Goal: Information Seeking & Learning: Learn about a topic

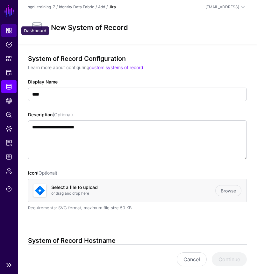
click at [9, 33] on span "Dashboard" at bounding box center [9, 30] width 6 height 6
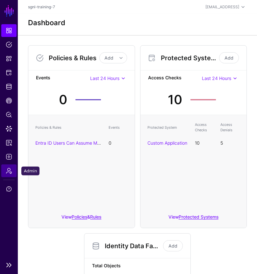
click at [5, 170] on link "Admin" at bounding box center [8, 170] width 15 height 13
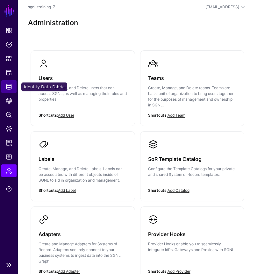
click at [8, 90] on link "Identity Data Fabric" at bounding box center [8, 86] width 15 height 13
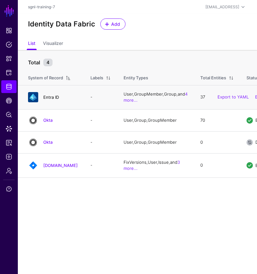
click at [47, 100] on link "Entra ID" at bounding box center [51, 97] width 16 height 5
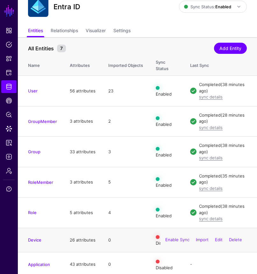
scroll to position [22, 0]
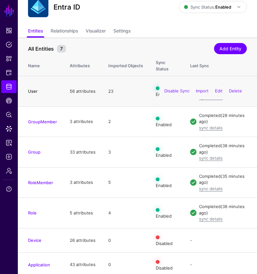
click at [33, 89] on link "User" at bounding box center [33, 91] width 10 height 5
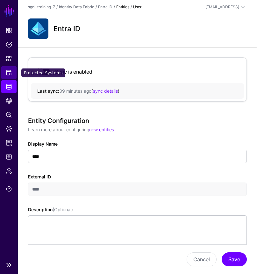
click at [10, 71] on span "Protected Systems" at bounding box center [9, 72] width 6 height 6
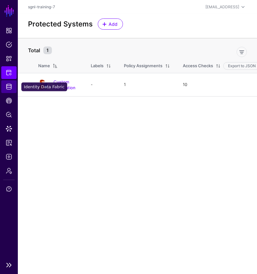
click at [11, 87] on span "Identity Data Fabric" at bounding box center [9, 86] width 6 height 6
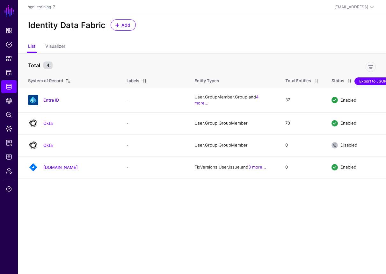
click at [373, 81] on button "Export to JSON" at bounding box center [372, 81] width 37 height 8
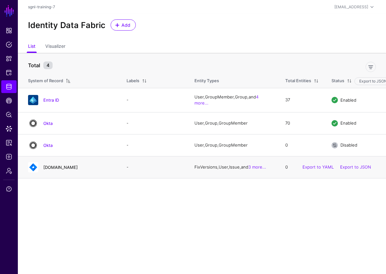
click at [78, 168] on link "[DOMAIN_NAME]" at bounding box center [60, 167] width 34 height 5
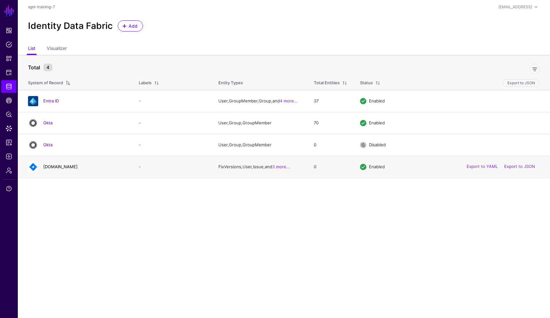
click at [70, 167] on link "[DOMAIN_NAME]" at bounding box center [60, 166] width 34 height 5
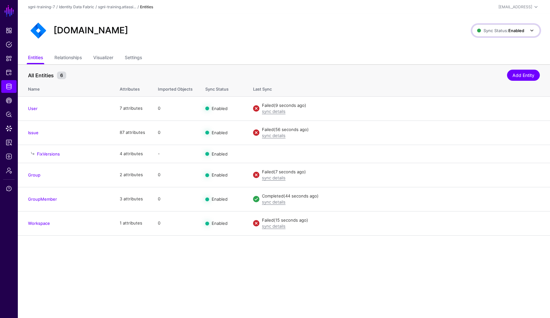
click at [511, 31] on strong "Enabled" at bounding box center [517, 30] width 16 height 5
click at [389, 32] on div "[DOMAIN_NAME]" at bounding box center [249, 30] width 449 height 20
click at [276, 111] on link "sync details" at bounding box center [274, 111] width 24 height 5
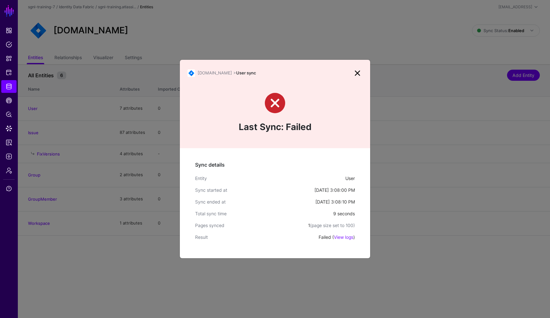
click at [360, 74] on link at bounding box center [358, 73] width 10 height 10
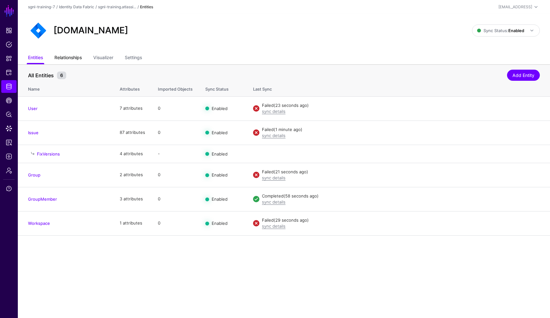
click at [70, 62] on link "Relationships" at bounding box center [67, 58] width 27 height 12
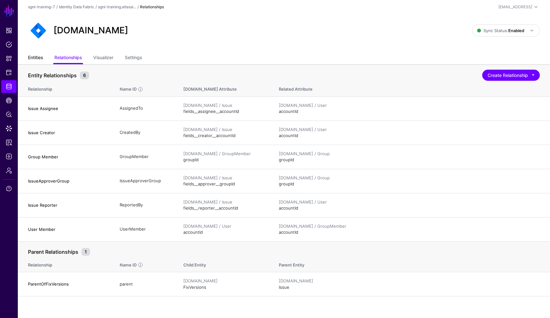
click at [42, 59] on link "Entities" at bounding box center [35, 58] width 15 height 12
click at [35, 55] on link "Entities" at bounding box center [35, 58] width 15 height 12
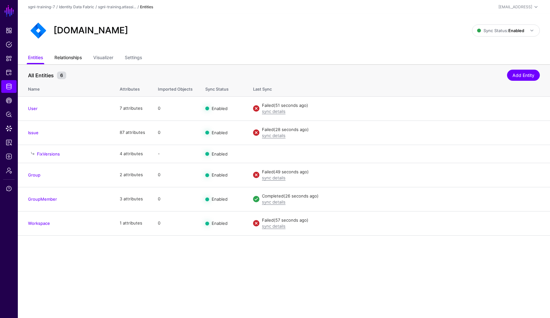
click at [75, 57] on link "Relationships" at bounding box center [67, 58] width 27 height 12
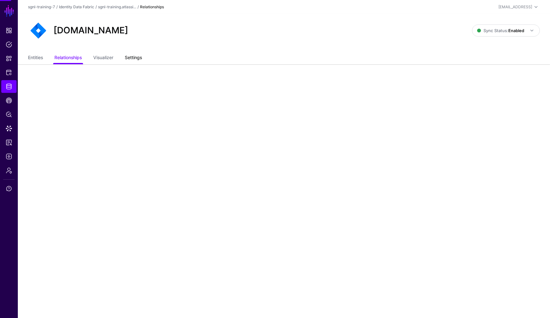
click at [137, 56] on link "Settings" at bounding box center [133, 58] width 17 height 12
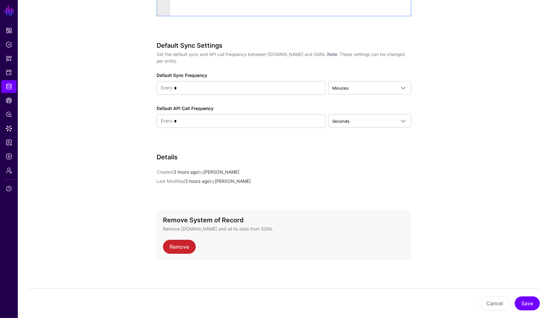
scroll to position [614, 0]
click at [175, 245] on link "Remove" at bounding box center [179, 247] width 33 height 14
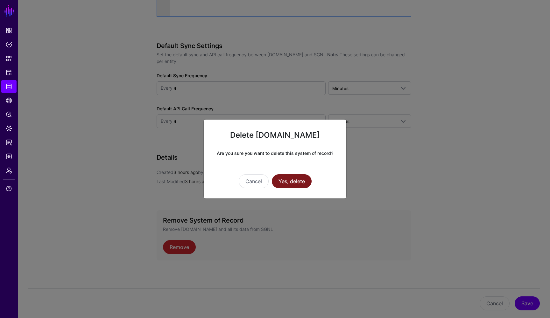
click at [290, 185] on button "Yes, delete" at bounding box center [292, 182] width 40 height 14
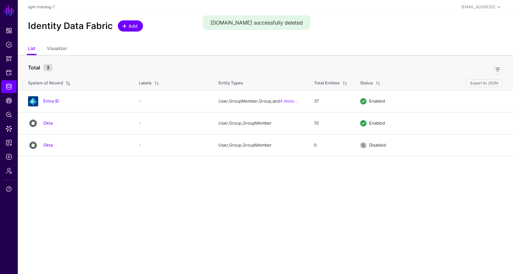
click at [132, 23] on span "Add" at bounding box center [133, 26] width 11 height 7
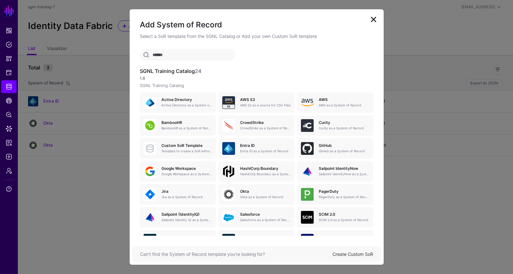
click at [183, 54] on input "text" at bounding box center [188, 54] width 96 height 11
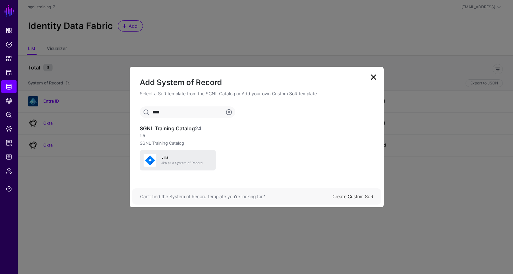
type input "****"
click at [181, 150] on link "[PERSON_NAME] as a System of Record" at bounding box center [178, 160] width 76 height 20
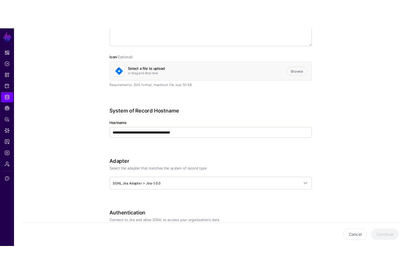
scroll to position [179, 0]
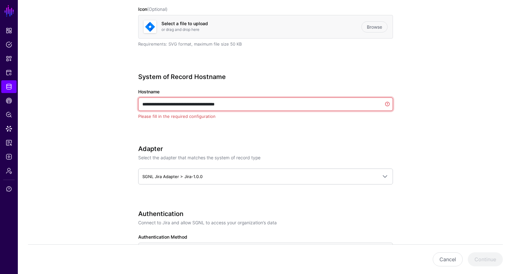
drag, startPoint x: 245, startPoint y: 103, endPoint x: 134, endPoint y: 98, distance: 110.3
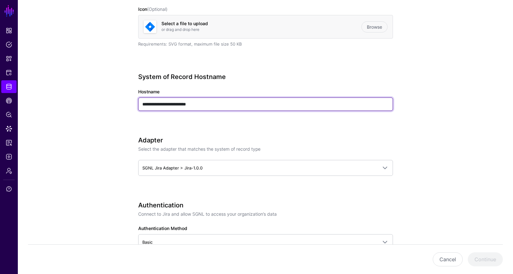
type input "**********"
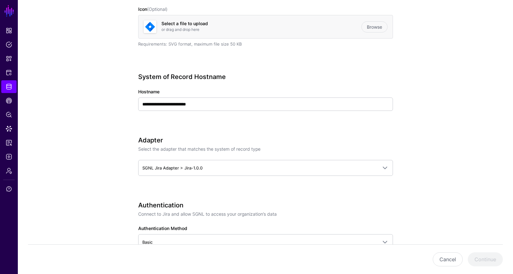
click at [149, 138] on h3 "Adapter" at bounding box center [265, 140] width 255 height 8
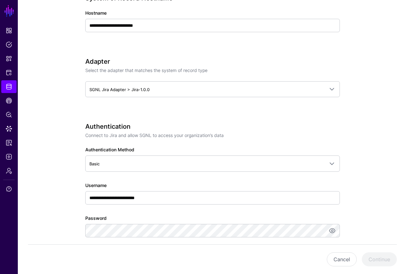
scroll to position [253, 0]
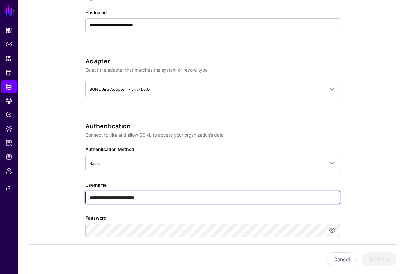
drag, startPoint x: 155, startPoint y: 196, endPoint x: 76, endPoint y: 198, distance: 78.4
click at [77, 198] on div "**********" at bounding box center [212, 162] width 289 height 734
drag, startPoint x: 133, startPoint y: 198, endPoint x: 81, endPoint y: 197, distance: 52.9
click at [81, 197] on div "**********" at bounding box center [212, 166] width 289 height 743
type input "**********"
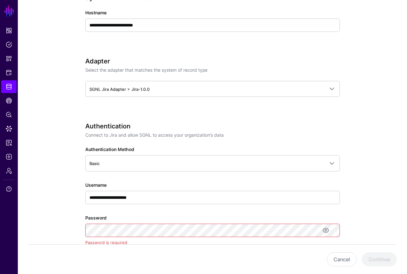
click at [113, 210] on div "**********" at bounding box center [212, 192] width 255 height 141
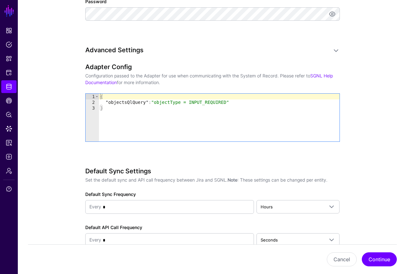
scroll to position [472, 0]
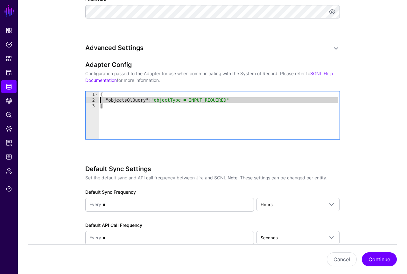
drag, startPoint x: 117, startPoint y: 110, endPoint x: 95, endPoint y: 93, distance: 27.6
click at [95, 93] on div "* 1 2 3 { "objectsQlQuery" : "objectType = INPUT_REQUIRED" } XXXXXXXXXXXXXXXXXX…" at bounding box center [213, 115] width 254 height 48
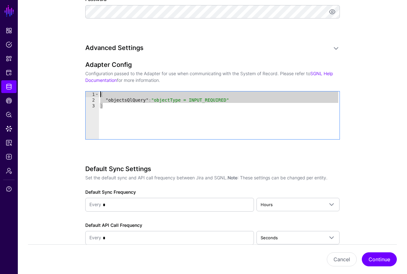
paste textarea "Cursor at row 1"
type textarea "**********"
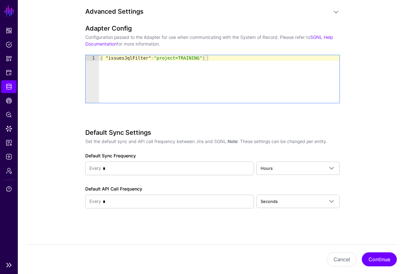
scroll to position [508, 0]
click at [371, 254] on button "Continue" at bounding box center [379, 259] width 35 height 14
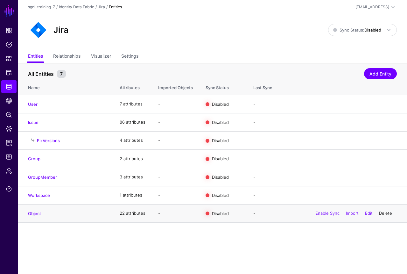
click at [385, 212] on link "Delete" at bounding box center [385, 212] width 13 height 5
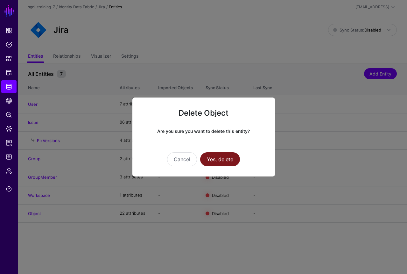
click at [231, 165] on button "Yes, delete" at bounding box center [220, 159] width 40 height 14
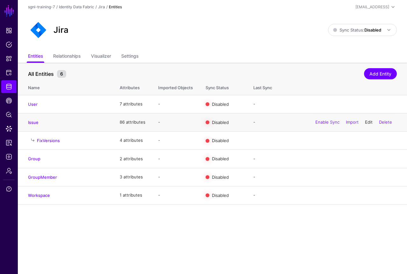
click at [368, 122] on link "Edit" at bounding box center [369, 121] width 8 height 5
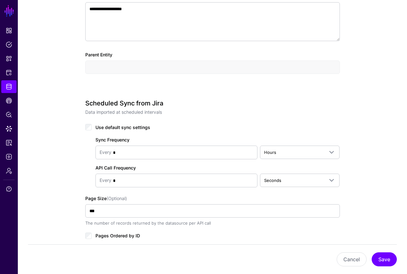
scroll to position [240, 0]
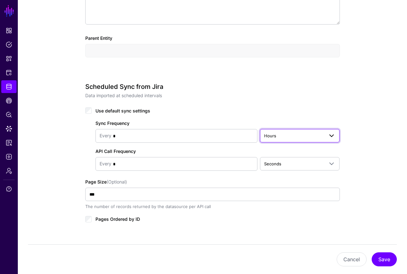
click at [301, 138] on span "Hours" at bounding box center [294, 135] width 60 height 7
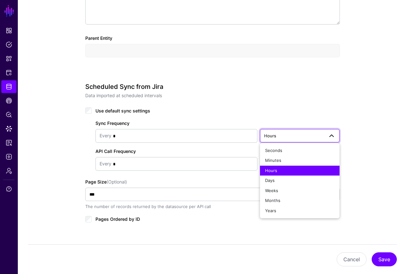
click at [301, 138] on span "Hours" at bounding box center [294, 135] width 60 height 7
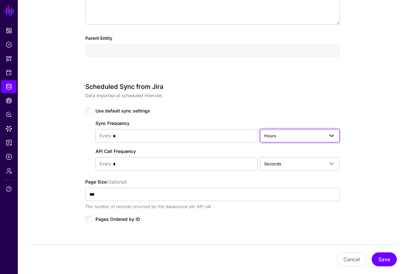
click at [299, 140] on link "Hours" at bounding box center [300, 135] width 80 height 13
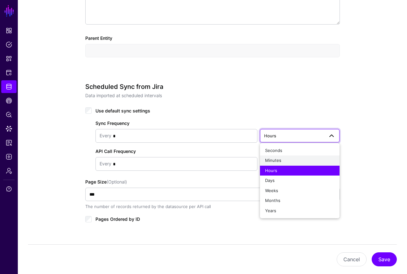
click at [288, 160] on div "Minutes" at bounding box center [300, 160] width 70 height 6
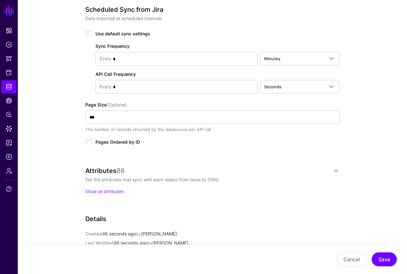
scroll to position [399, 0]
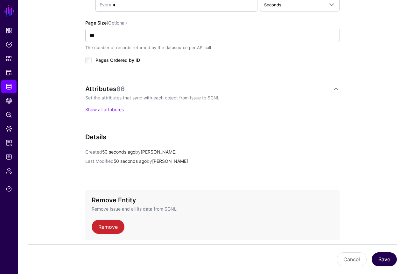
click at [386, 259] on button "Save" at bounding box center [384, 259] width 25 height 14
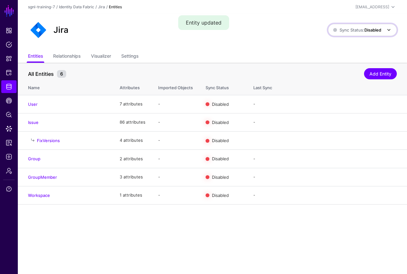
click at [348, 27] on span "Sync Status: Disabled" at bounding box center [357, 29] width 48 height 7
click at [347, 30] on span "Sync Status: Disabled" at bounding box center [357, 29] width 48 height 5
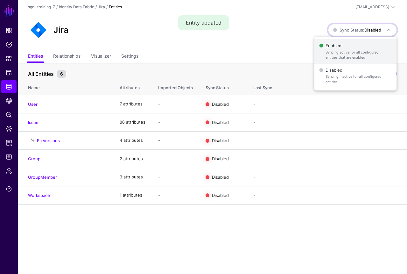
click at [338, 47] on span "Enabled Syncing active for all configured entities that are enabled" at bounding box center [355, 51] width 72 height 21
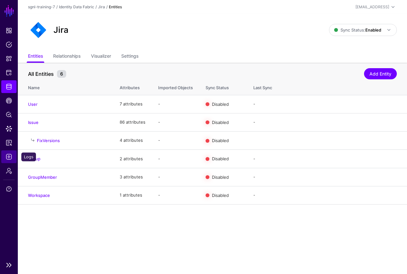
click at [11, 156] on span "Logs" at bounding box center [9, 156] width 6 height 6
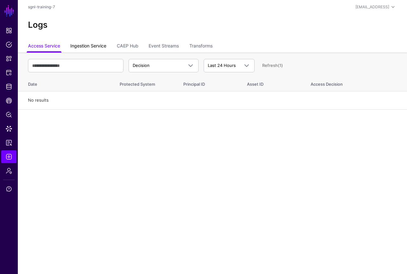
click at [87, 47] on link "Ingestion Service" at bounding box center [88, 46] width 36 height 12
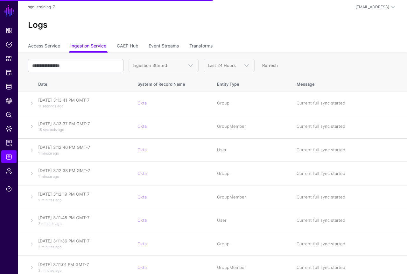
click at [74, 76] on th "Date" at bounding box center [84, 83] width 96 height 17
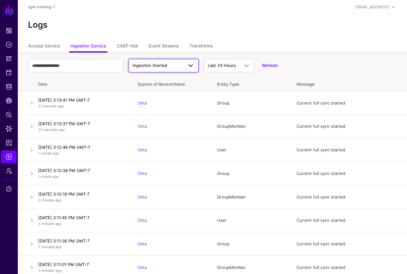
click at [179, 67] on span "Ingestion Started" at bounding box center [158, 65] width 50 height 6
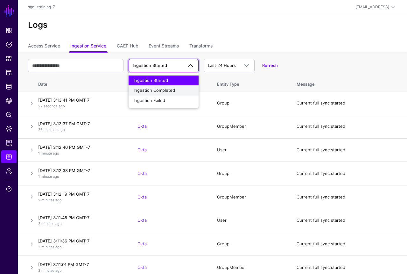
click at [173, 89] on span "Ingestion Completed" at bounding box center [154, 90] width 41 height 5
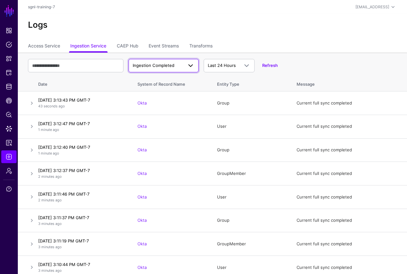
click at [189, 65] on span at bounding box center [191, 66] width 8 height 8
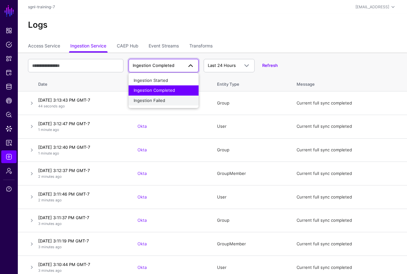
click at [172, 99] on div "Ingestion Failed" at bounding box center [164, 100] width 60 height 6
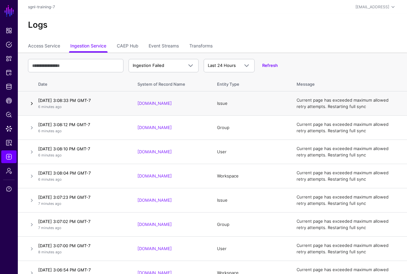
click at [32, 102] on link at bounding box center [32, 104] width 8 height 8
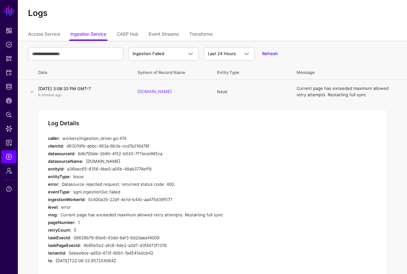
scroll to position [12, 0]
click at [31, 91] on link at bounding box center [32, 92] width 8 height 8
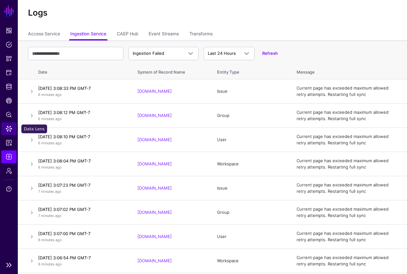
click at [10, 128] on span "Data Lens" at bounding box center [9, 128] width 6 height 6
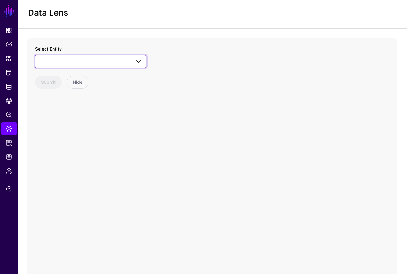
click at [90, 61] on span at bounding box center [90, 62] width 103 height 8
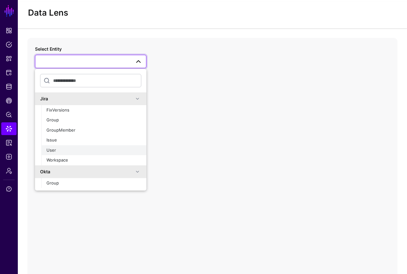
click at [89, 146] on button "User" at bounding box center [93, 150] width 105 height 10
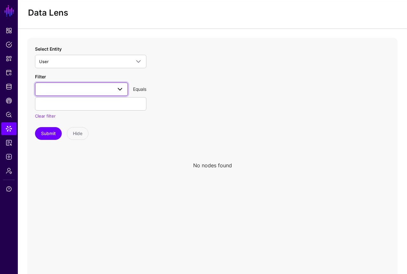
click at [107, 84] on link at bounding box center [81, 88] width 93 height 13
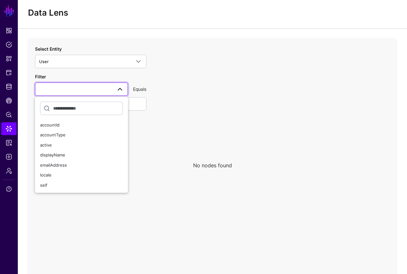
click at [238, 138] on icon at bounding box center [212, 165] width 370 height 255
click at [85, 89] on span at bounding box center [81, 89] width 85 height 8
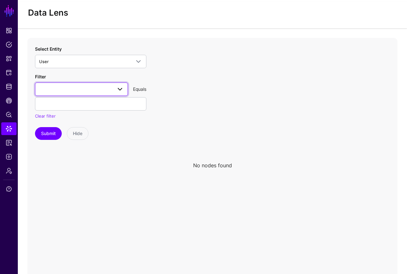
click at [85, 89] on span at bounding box center [81, 89] width 85 height 8
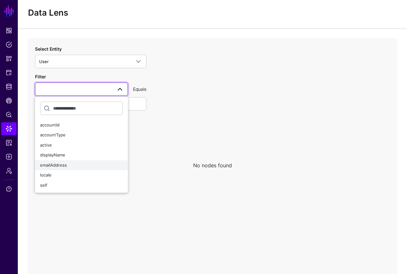
click at [65, 160] on button "emailAddress" at bounding box center [81, 165] width 93 height 10
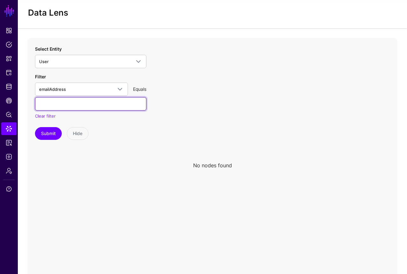
click at [96, 106] on input "text" at bounding box center [90, 103] width 111 height 13
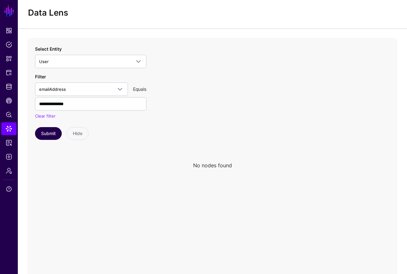
click at [54, 133] on button "Submit" at bounding box center [48, 133] width 27 height 13
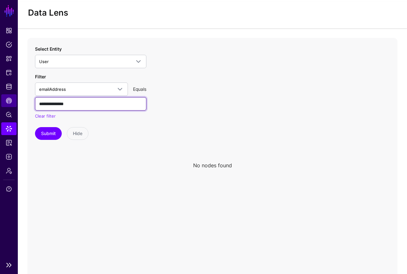
drag, startPoint x: 79, startPoint y: 105, endPoint x: 10, endPoint y: 103, distance: 69.1
click at [10, 103] on main "**********" at bounding box center [203, 140] width 407 height 305
type input "**********"
click at [48, 133] on button "Submit" at bounding box center [48, 133] width 27 height 13
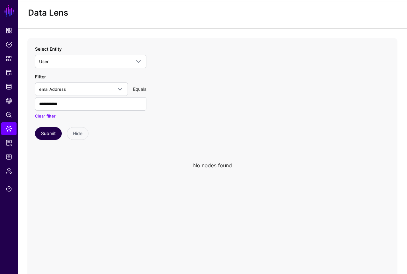
click at [45, 131] on button "Submit" at bounding box center [48, 133] width 27 height 13
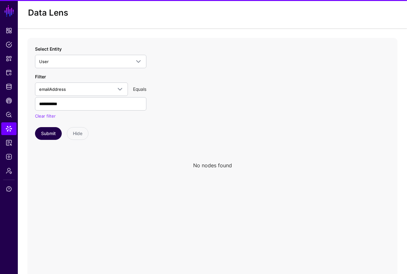
click at [45, 131] on button "Submit" at bounding box center [48, 133] width 27 height 13
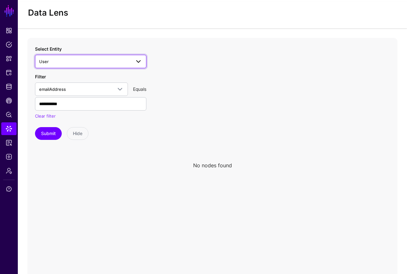
click at [71, 59] on span "User" at bounding box center [85, 61] width 92 height 7
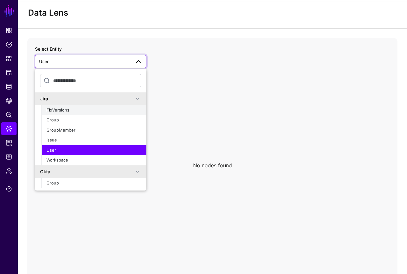
click at [71, 105] on button "FixVersions" at bounding box center [93, 110] width 105 height 10
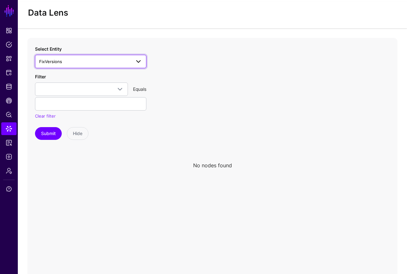
click at [82, 64] on span "FixVersions" at bounding box center [85, 61] width 92 height 7
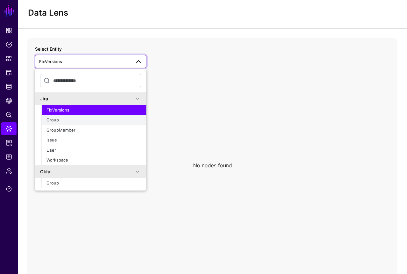
click at [71, 120] on div "Group" at bounding box center [93, 120] width 95 height 6
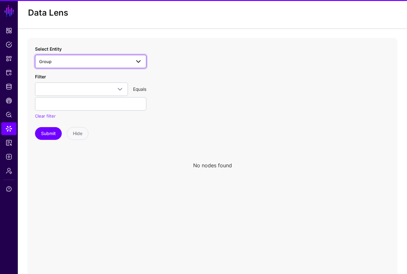
click at [103, 64] on span "Group" at bounding box center [85, 61] width 92 height 7
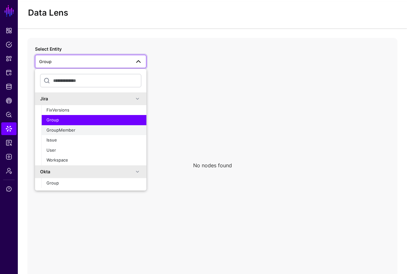
click at [83, 126] on button "GroupMember" at bounding box center [93, 130] width 105 height 10
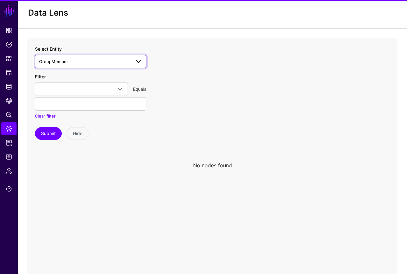
click at [107, 57] on link "GroupMember" at bounding box center [90, 61] width 111 height 13
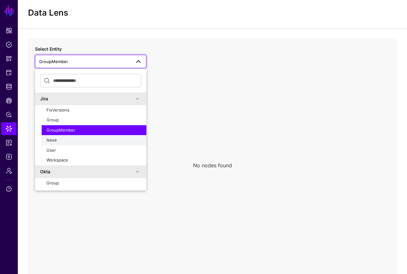
click at [78, 141] on div "Issue" at bounding box center [93, 140] width 95 height 6
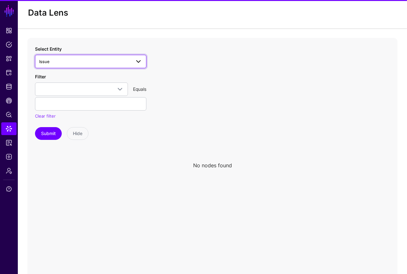
click at [115, 61] on span "Issue" at bounding box center [85, 61] width 92 height 7
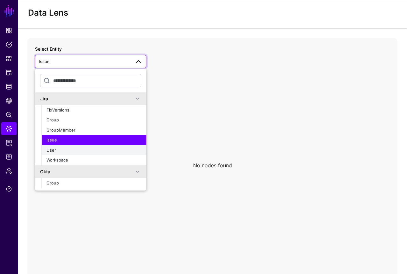
click at [89, 151] on div "User" at bounding box center [93, 150] width 95 height 6
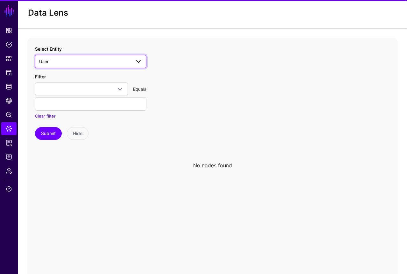
click at [112, 62] on span "User" at bounding box center [85, 61] width 92 height 7
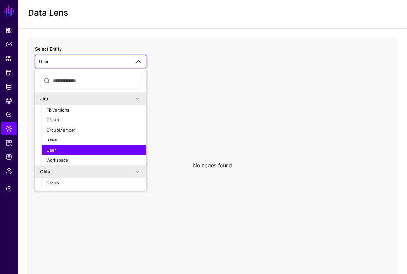
click at [105, 40] on icon at bounding box center [212, 165] width 370 height 255
click at [110, 59] on span "User" at bounding box center [85, 61] width 92 height 7
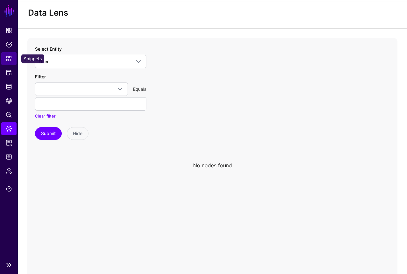
click at [8, 59] on span "Snippets" at bounding box center [9, 58] width 6 height 6
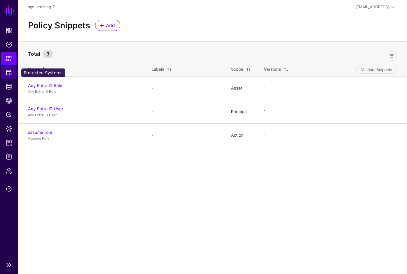
click at [8, 76] on link "Protected Systems" at bounding box center [8, 72] width 15 height 13
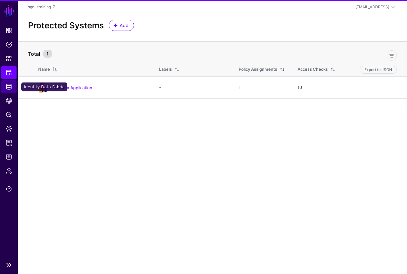
click at [10, 89] on span "Identity Data Fabric" at bounding box center [9, 86] width 6 height 6
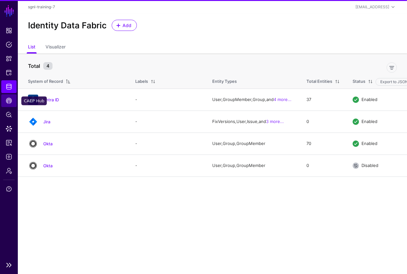
click at [9, 100] on span "CAEP Hub" at bounding box center [9, 100] width 6 height 6
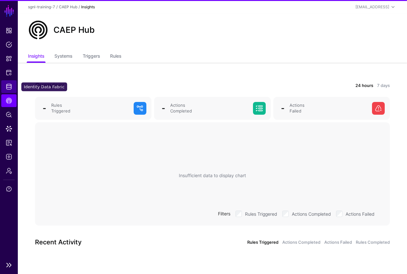
click at [9, 89] on span "Identity Data Fabric" at bounding box center [9, 86] width 6 height 6
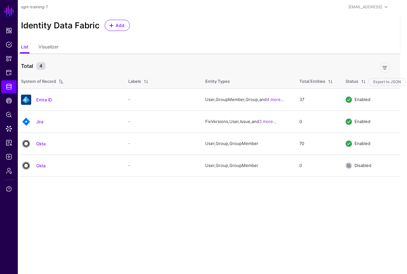
scroll to position [0, 7]
click at [43, 165] on link "Okta" at bounding box center [40, 165] width 9 height 5
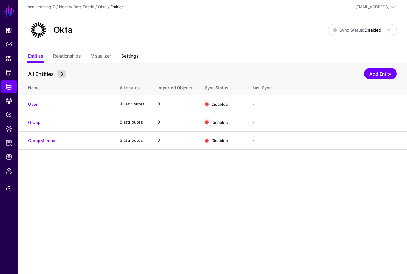
click at [138, 59] on link "Settings" at bounding box center [129, 57] width 17 height 12
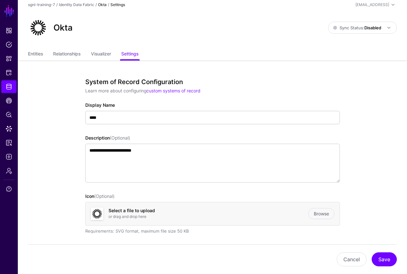
scroll to position [3, 0]
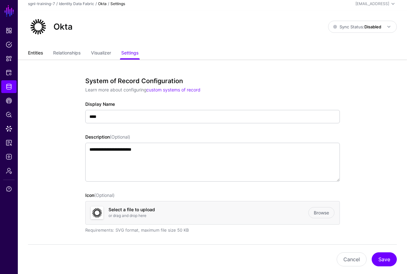
click at [39, 54] on link "Entities" at bounding box center [35, 53] width 15 height 12
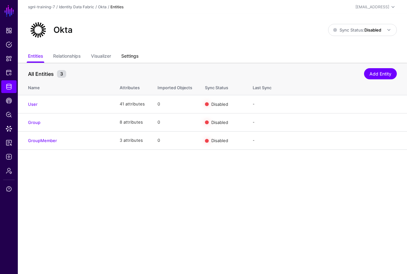
click at [137, 55] on link "Settings" at bounding box center [129, 57] width 17 height 12
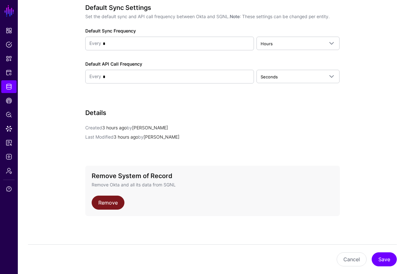
scroll to position [781, 0]
click at [107, 203] on link "Remove" at bounding box center [108, 203] width 33 height 14
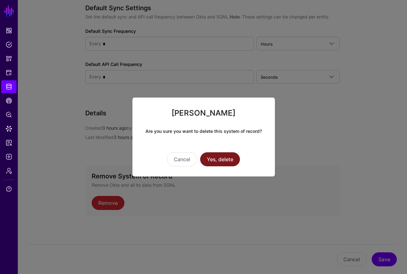
click at [227, 157] on button "Yes, delete" at bounding box center [220, 159] width 40 height 14
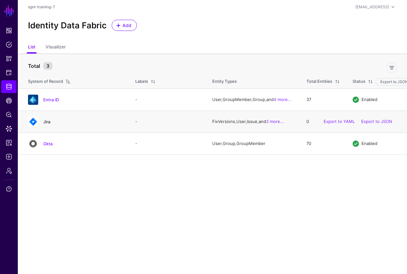
click at [44, 122] on link "Jira" at bounding box center [46, 121] width 7 height 5
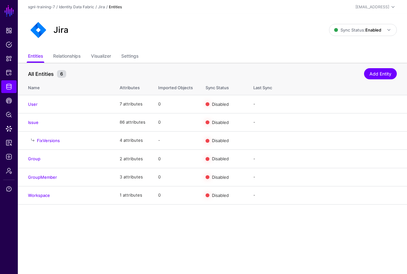
click at [63, 75] on small "6" at bounding box center [61, 74] width 9 height 8
click at [316, 105] on link "Enable Sync" at bounding box center [328, 103] width 24 height 5
click at [319, 121] on link "Enable Sync" at bounding box center [328, 121] width 24 height 5
click at [325, 161] on div "Enable Sync Import Edit Delete" at bounding box center [354, 159] width 86 height 16
click at [323, 159] on link "Enable Sync" at bounding box center [328, 158] width 24 height 5
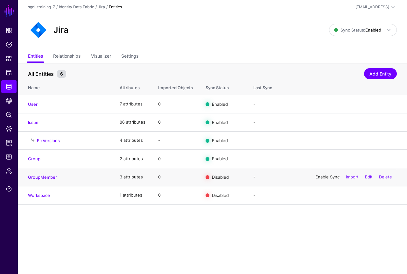
click at [323, 178] on link "Enable Sync" at bounding box center [328, 176] width 24 height 5
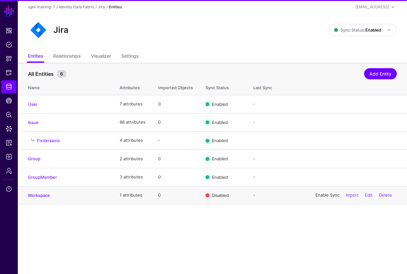
click at [322, 195] on link "Enable Sync" at bounding box center [328, 194] width 24 height 5
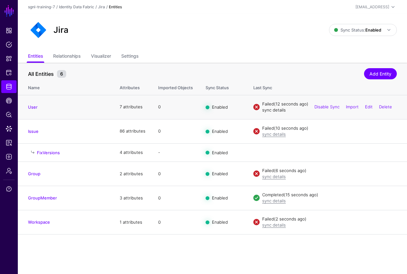
click at [274, 109] on link "sync details" at bounding box center [274, 109] width 24 height 5
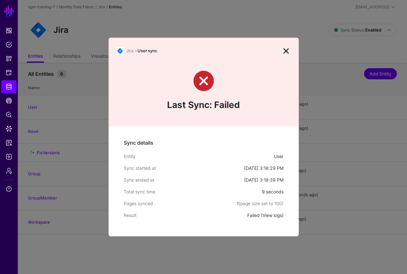
click at [269, 213] on link "View logs" at bounding box center [272, 214] width 19 height 5
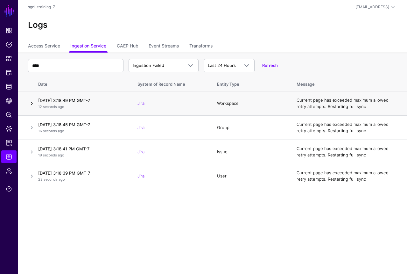
click at [30, 102] on link at bounding box center [32, 104] width 8 height 8
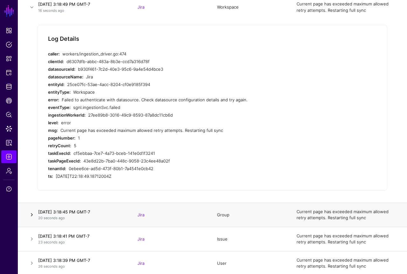
scroll to position [96, 0]
click at [33, 215] on link at bounding box center [32, 215] width 8 height 8
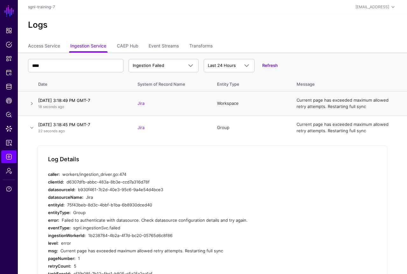
scroll to position [0, 0]
click at [33, 102] on link at bounding box center [32, 104] width 8 height 8
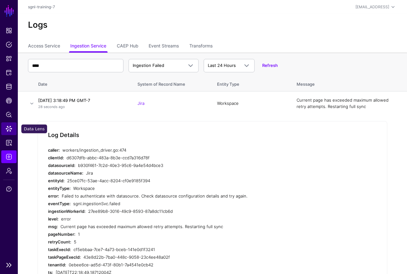
click at [10, 130] on span "Data Lens" at bounding box center [9, 128] width 6 height 6
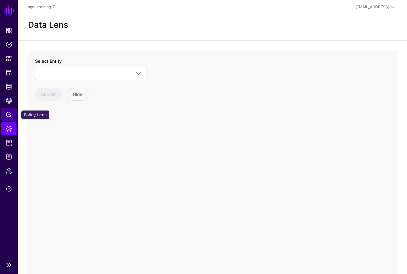
click at [8, 116] on span "Policy Lens" at bounding box center [9, 114] width 6 height 6
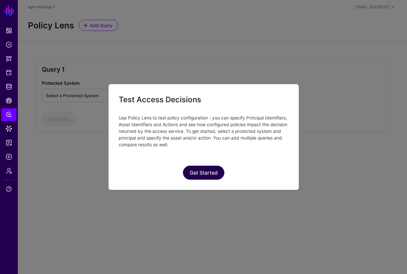
click at [193, 167] on button "Get Started" at bounding box center [203, 173] width 41 height 14
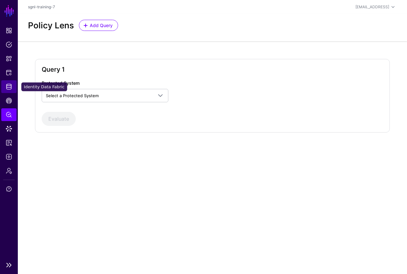
click at [4, 88] on link "Identity Data Fabric" at bounding box center [8, 86] width 15 height 13
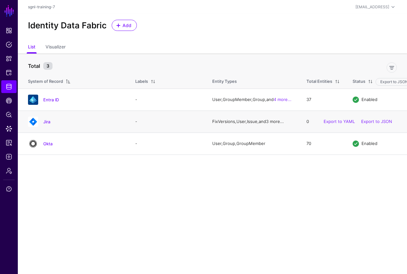
click at [275, 124] on link "3 more..." at bounding box center [275, 121] width 18 height 5
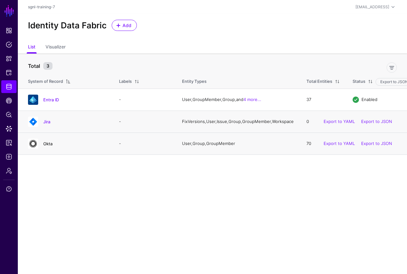
click at [50, 146] on link "Okta" at bounding box center [47, 143] width 9 height 5
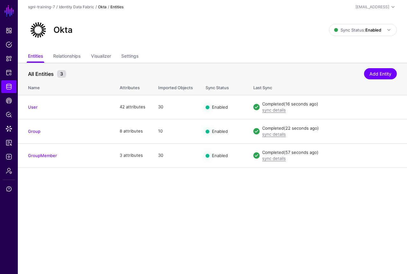
click at [102, 6] on link "Okta" at bounding box center [102, 6] width 9 height 5
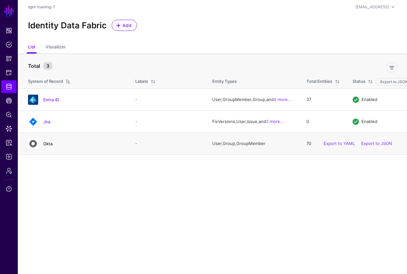
click at [52, 146] on link "Okta" at bounding box center [47, 143] width 9 height 5
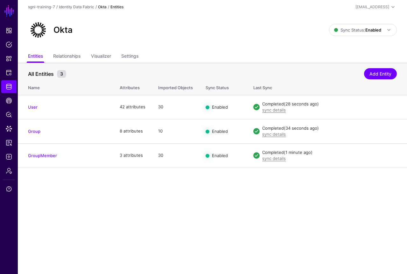
click at [103, 8] on link "Okta" at bounding box center [102, 6] width 9 height 5
click at [85, 7] on link "Identity Data Fabric" at bounding box center [76, 6] width 35 height 5
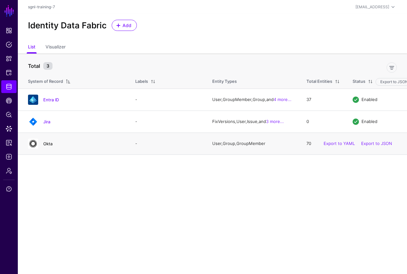
click at [44, 146] on link "Okta" at bounding box center [47, 143] width 9 height 5
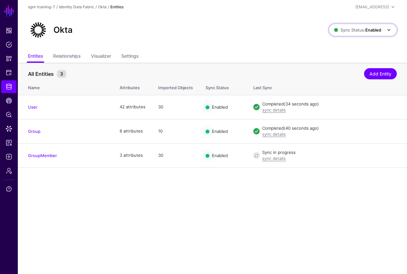
click at [347, 35] on link "Sync Status: Enabled" at bounding box center [363, 30] width 68 height 12
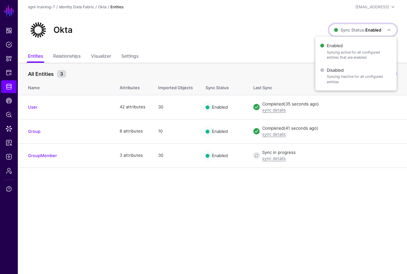
click at [276, 26] on div "Okta" at bounding box center [178, 30] width 306 height 20
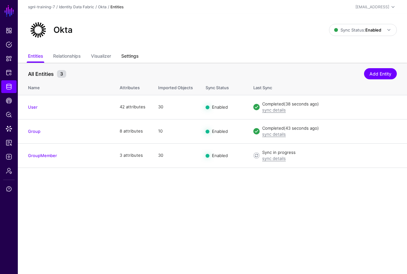
click at [138, 53] on link "Settings" at bounding box center [129, 57] width 17 height 12
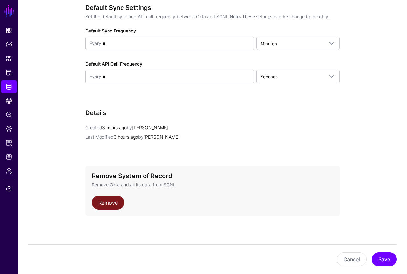
scroll to position [781, 0]
click at [108, 199] on link "Remove" at bounding box center [108, 203] width 33 height 14
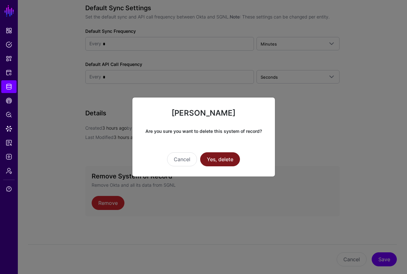
click at [224, 159] on button "Yes, delete" at bounding box center [220, 159] width 40 height 14
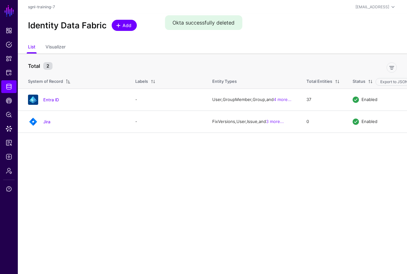
click at [127, 27] on span "Add" at bounding box center [127, 25] width 11 height 7
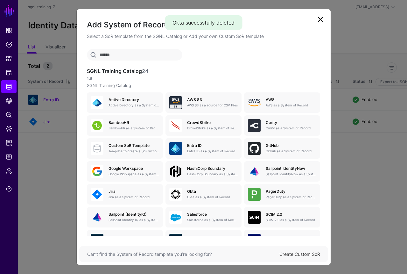
click at [112, 55] on input "text" at bounding box center [135, 54] width 96 height 11
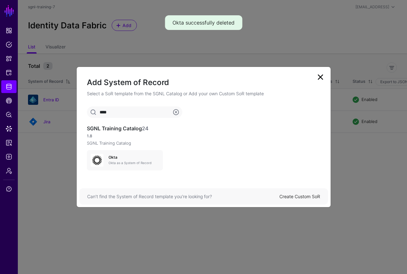
type input "****"
click at [130, 175] on div "**** SGNL Training Catalog 24 1.8 SGNL Training Catalog Okta Okta as a System o…" at bounding box center [204, 142] width 254 height 72
click at [124, 164] on p "Okta as a System of Record" at bounding box center [134, 162] width 51 height 5
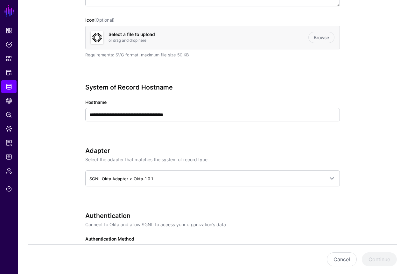
scroll to position [165, 0]
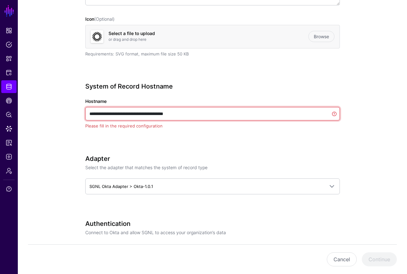
drag, startPoint x: 209, startPoint y: 118, endPoint x: 82, endPoint y: 111, distance: 127.6
paste input "text"
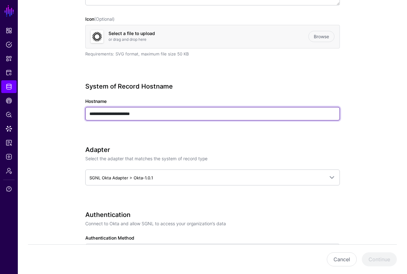
type input "**********"
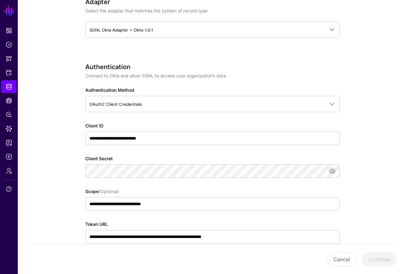
scroll to position [335, 0]
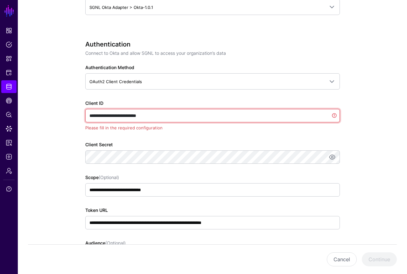
click at [158, 118] on input "**********" at bounding box center [212, 115] width 255 height 13
drag, startPoint x: 158, startPoint y: 118, endPoint x: 76, endPoint y: 118, distance: 81.8
click at [76, 118] on div "**********" at bounding box center [212, 151] width 289 height 877
paste input "text"
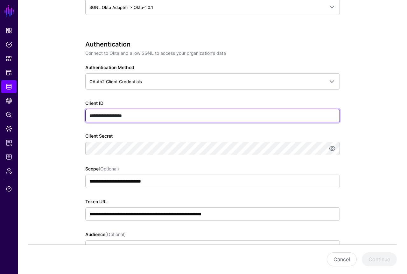
type input "**********"
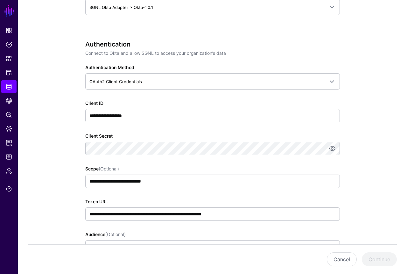
click at [48, 177] on app-datasources-details-form "**********" at bounding box center [212, 147] width 389 height 868
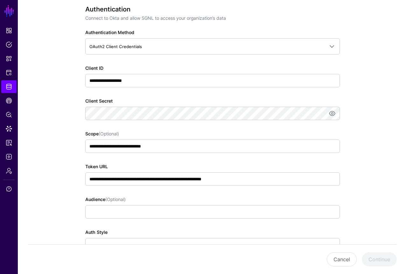
scroll to position [374, 0]
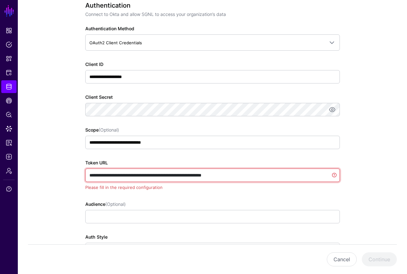
click at [259, 175] on input "**********" at bounding box center [212, 174] width 255 height 13
drag, startPoint x: 259, startPoint y: 175, endPoint x: 77, endPoint y: 172, distance: 181.9
click at [77, 172] on div "**********" at bounding box center [212, 112] width 289 height 877
paste input "text"
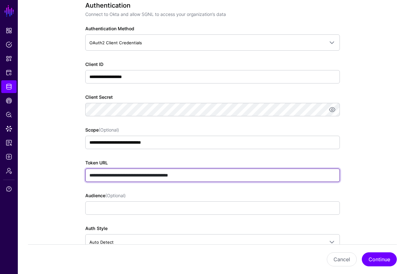
type input "**********"
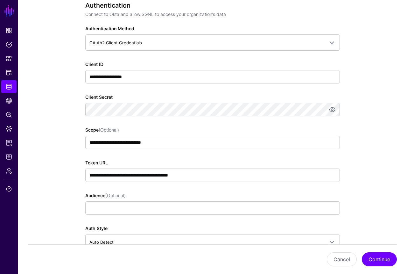
click at [259, 151] on div "**********" at bounding box center [212, 135] width 255 height 266
click at [171, 196] on div "Audience (Optional)" at bounding box center [212, 203] width 255 height 23
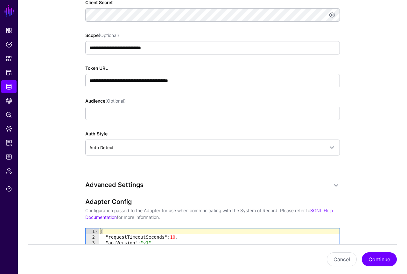
scroll to position [484, 0]
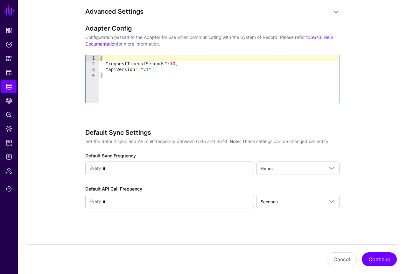
scroll to position [641, 0]
click at [276, 172] on span "Hours" at bounding box center [298, 169] width 75 height 8
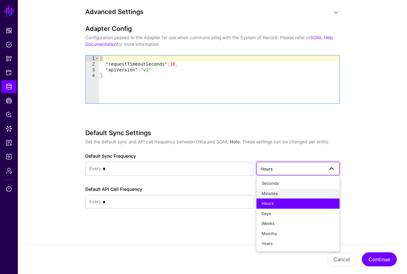
click at [278, 194] on div "Minutes" at bounding box center [298, 193] width 73 height 6
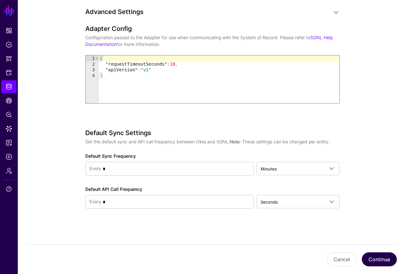
click at [375, 263] on button "Continue" at bounding box center [379, 259] width 35 height 14
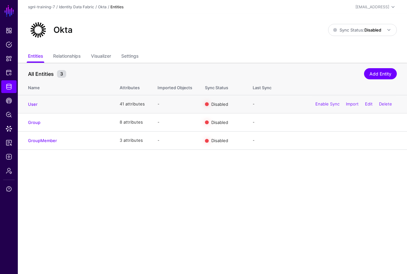
click at [316, 107] on div "Enable Sync Import Edit Delete" at bounding box center [354, 104] width 86 height 16
click at [317, 105] on link "Enable Sync" at bounding box center [328, 103] width 24 height 5
click at [320, 122] on link "Enable Sync" at bounding box center [328, 121] width 24 height 5
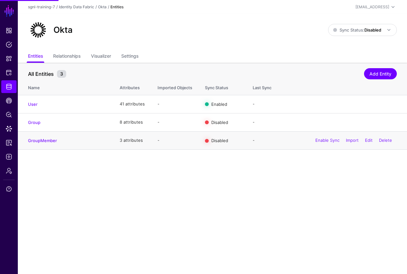
click at [318, 143] on div "Enable Sync Import Edit Delete" at bounding box center [354, 140] width 86 height 16
click at [318, 142] on link "Enable Sync" at bounding box center [328, 140] width 24 height 5
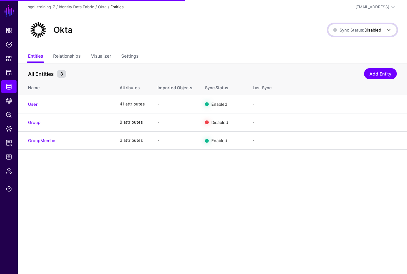
click at [367, 29] on strong "Disabled" at bounding box center [373, 29] width 17 height 5
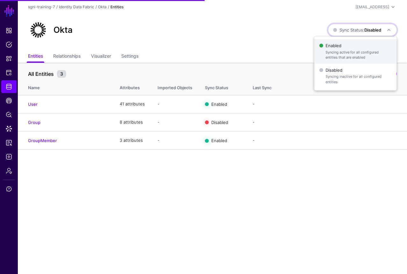
click at [349, 45] on span "Enabled Syncing active for all configured entities that are enabled" at bounding box center [355, 51] width 72 height 21
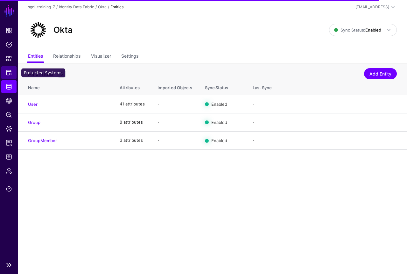
click at [10, 74] on span "Protected Systems" at bounding box center [9, 72] width 6 height 6
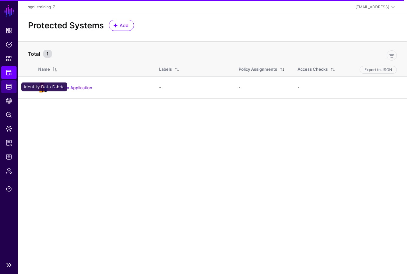
click at [8, 89] on span "Identity Data Fabric" at bounding box center [9, 86] width 6 height 6
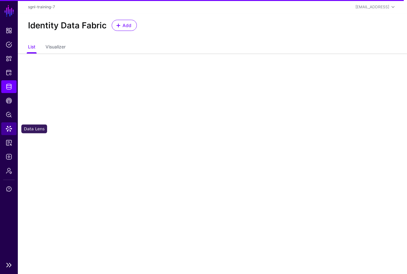
click at [8, 127] on span "Data Lens" at bounding box center [9, 128] width 6 height 6
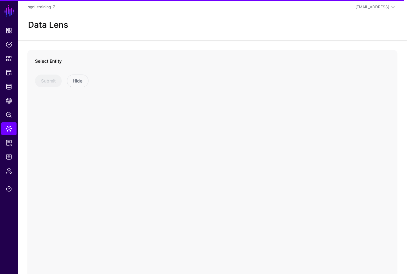
click at [46, 63] on label "Select Entity" at bounding box center [48, 61] width 27 height 7
click at [56, 60] on label "Select Entity" at bounding box center [48, 61] width 27 height 7
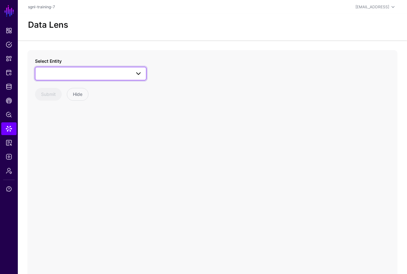
click at [57, 70] on span at bounding box center [90, 74] width 103 height 8
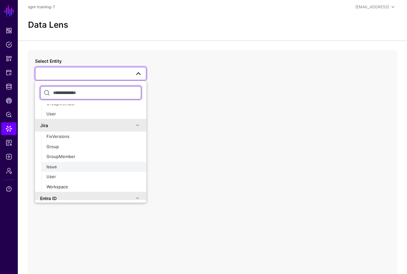
scroll to position [39, 0]
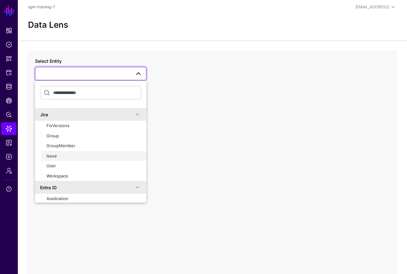
click at [69, 159] on button "Issue" at bounding box center [93, 156] width 105 height 10
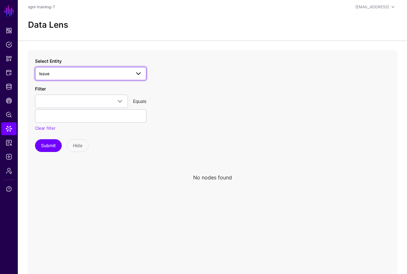
click at [85, 71] on span "Issue" at bounding box center [85, 73] width 92 height 7
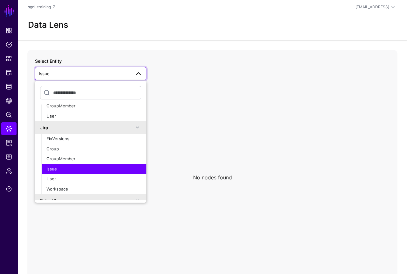
scroll to position [31, 0]
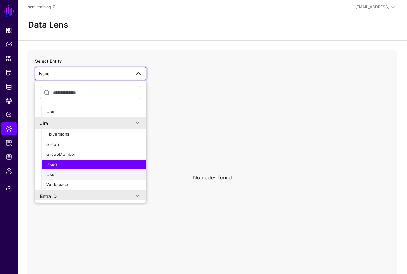
click at [64, 173] on div "User" at bounding box center [93, 174] width 95 height 6
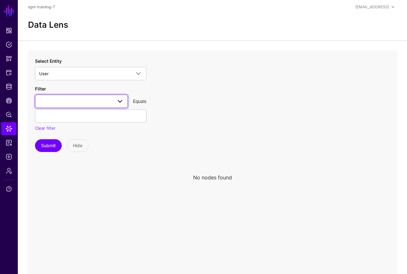
click at [114, 102] on span at bounding box center [117, 101] width 11 height 8
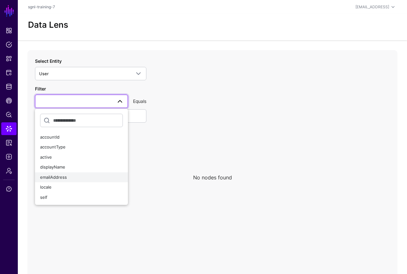
click at [80, 175] on div "emailAddress" at bounding box center [81, 177] width 83 height 6
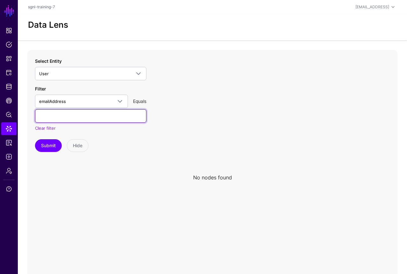
click at [89, 121] on input "text" at bounding box center [90, 115] width 111 height 13
type input "**********"
click at [48, 145] on button "Submit" at bounding box center [48, 145] width 27 height 13
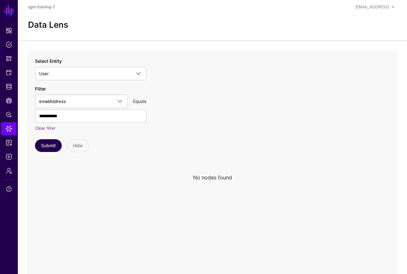
click at [49, 148] on button "Submit" at bounding box center [48, 145] width 27 height 13
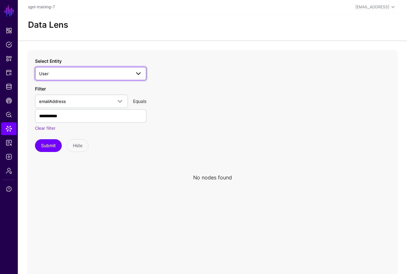
click at [131, 77] on span "User" at bounding box center [90, 74] width 103 height 8
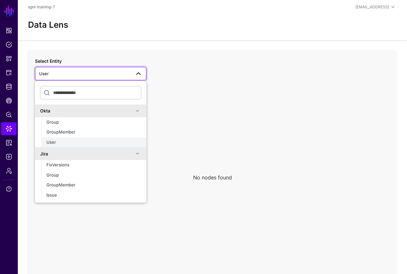
click at [79, 140] on div "User" at bounding box center [93, 142] width 95 height 6
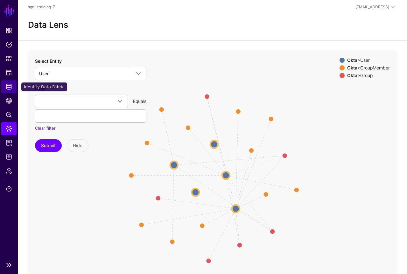
click at [8, 83] on link "Identity Data Fabric" at bounding box center [8, 86] width 15 height 13
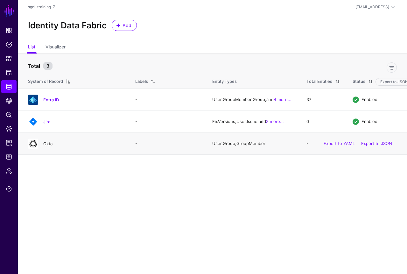
click at [46, 146] on link "Okta" at bounding box center [47, 143] width 9 height 5
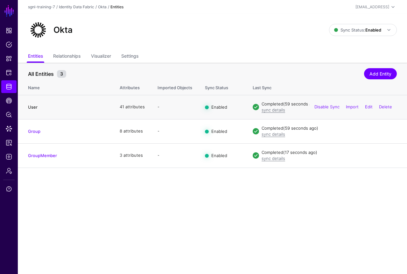
click at [34, 108] on link "User" at bounding box center [33, 106] width 10 height 5
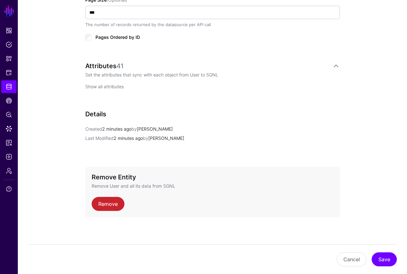
scroll to position [382, 0]
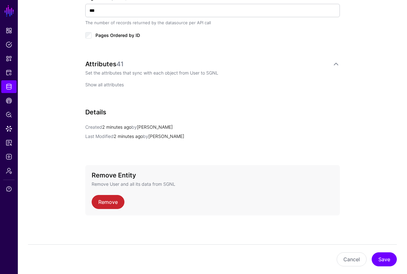
click at [108, 85] on link "Show all attributes" at bounding box center [104, 84] width 39 height 5
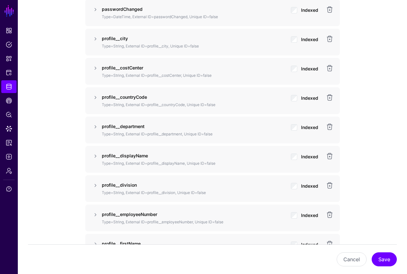
scroll to position [688, 0]
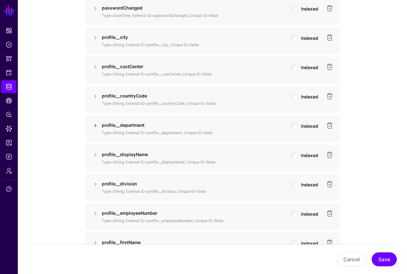
click at [95, 124] on link at bounding box center [96, 126] width 8 height 8
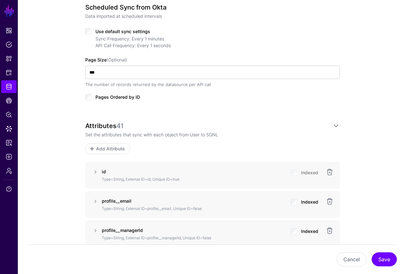
scroll to position [236, 0]
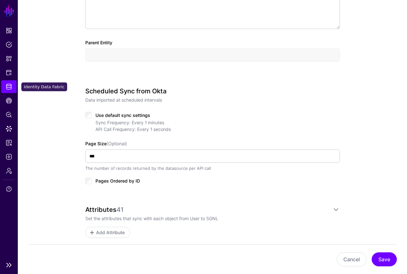
click at [8, 89] on span "Identity Data Fabric" at bounding box center [9, 86] width 6 height 6
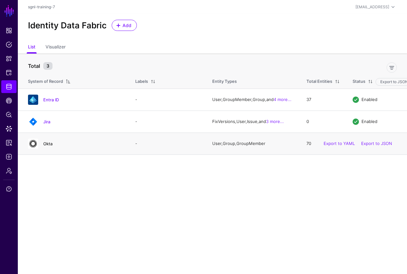
click at [48, 146] on link "Okta" at bounding box center [47, 143] width 9 height 5
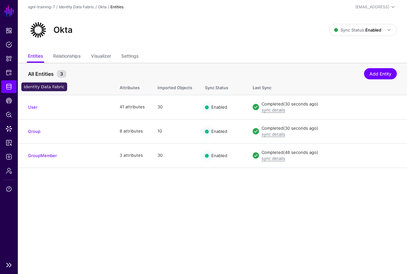
click at [13, 84] on link "Identity Data Fabric" at bounding box center [8, 86] width 15 height 13
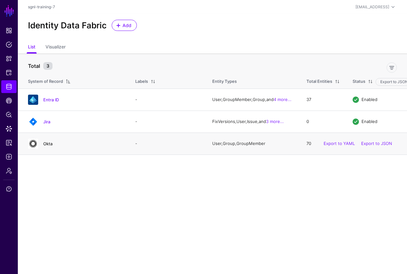
click at [50, 143] on link "Okta" at bounding box center [47, 143] width 9 height 5
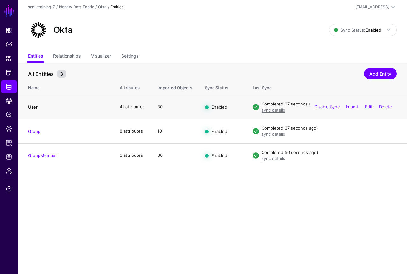
click at [32, 107] on link "User" at bounding box center [33, 106] width 10 height 5
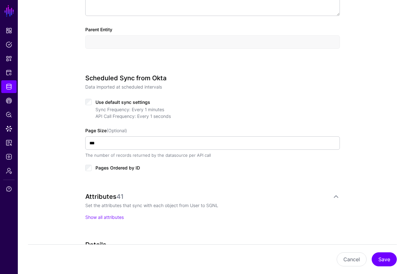
scroll to position [249, 0]
click at [101, 216] on link "Show all attributes" at bounding box center [104, 216] width 39 height 5
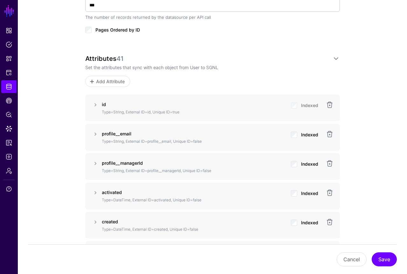
scroll to position [391, 0]
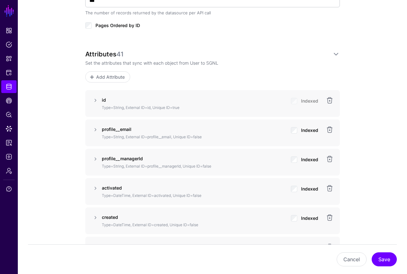
click at [107, 75] on span "Add Attribute" at bounding box center [110, 77] width 30 height 7
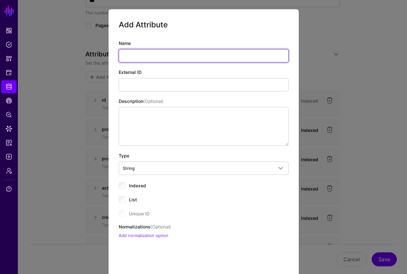
click at [167, 56] on input "Name" at bounding box center [204, 55] width 170 height 13
paste input "**********"
type input "**********"
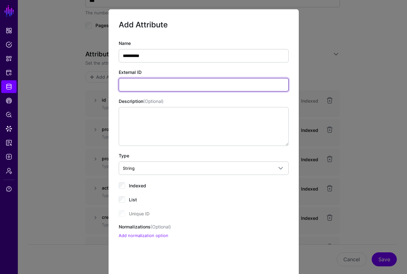
click at [137, 81] on input "External ID" at bounding box center [204, 84] width 170 height 13
paste input "**********"
click at [124, 87] on input "**********" at bounding box center [204, 84] width 170 height 13
click at [124, 85] on input "**********" at bounding box center [204, 84] width 170 height 13
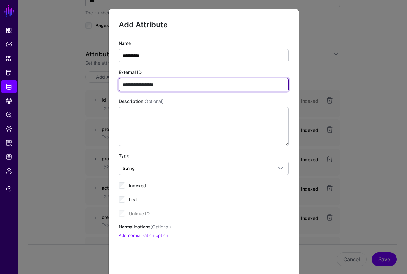
click at [124, 85] on input "**********" at bounding box center [204, 84] width 170 height 13
type input "**********"
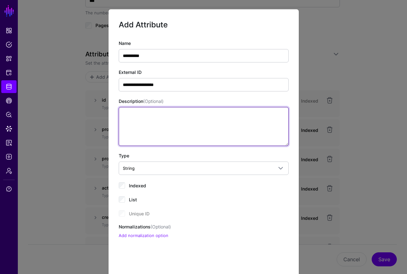
click at [127, 127] on textarea "Description (Optional)" at bounding box center [204, 126] width 170 height 39
type textarea "**********"
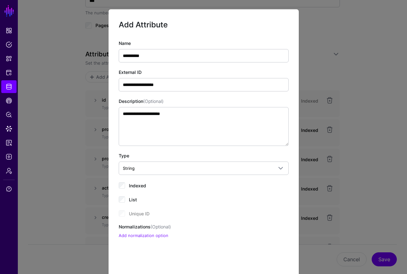
click at [161, 153] on div "Type String String Bool DateTime Double Duration Int64" at bounding box center [204, 163] width 170 height 23
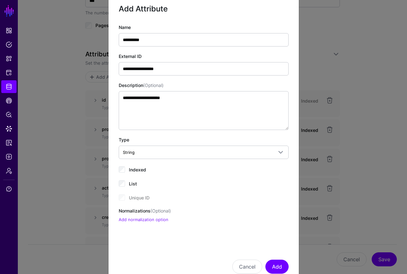
scroll to position [24, 0]
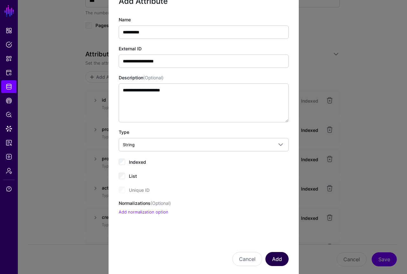
click at [285, 260] on button "Add" at bounding box center [277, 259] width 23 height 14
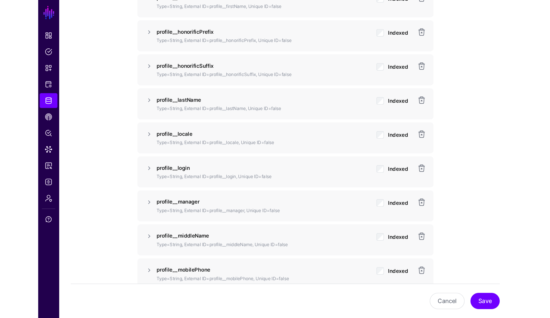
scroll to position [969, 0]
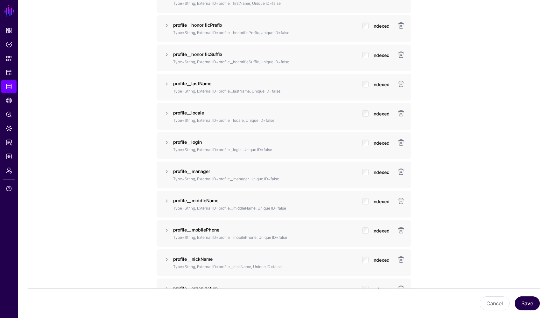
click at [407, 274] on button "Save" at bounding box center [527, 304] width 25 height 14
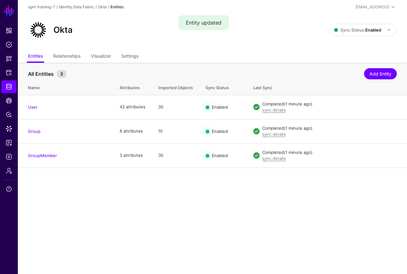
click at [174, 43] on div "Okta Sync Status: Enabled Enabled Syncing active for all configured entities th…" at bounding box center [212, 32] width 389 height 37
drag, startPoint x: 174, startPoint y: 43, endPoint x: 42, endPoint y: 50, distance: 131.7
click at [45, 50] on div "Okta Sync Status: Enabled Enabled Syncing active for all configured entities th…" at bounding box center [212, 32] width 389 height 37
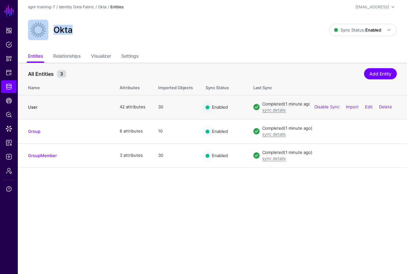
click at [36, 106] on link "User" at bounding box center [33, 106] width 10 height 5
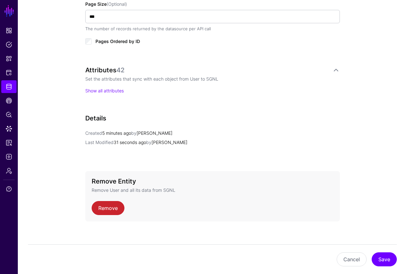
scroll to position [378, 0]
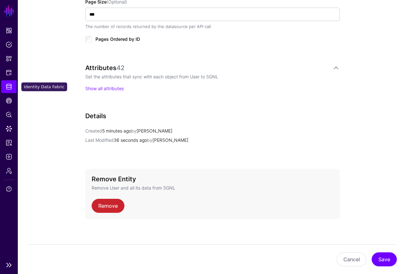
click at [9, 85] on span "Identity Data Fabric" at bounding box center [9, 86] width 6 height 6
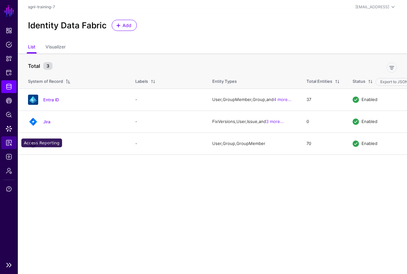
click at [7, 142] on span "Access Reporting" at bounding box center [9, 142] width 6 height 6
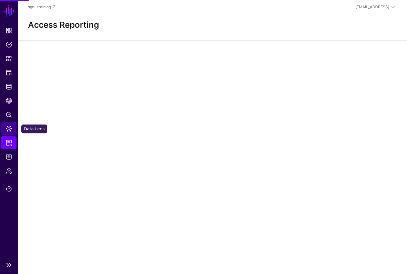
click at [10, 128] on span "Data Lens" at bounding box center [9, 128] width 6 height 6
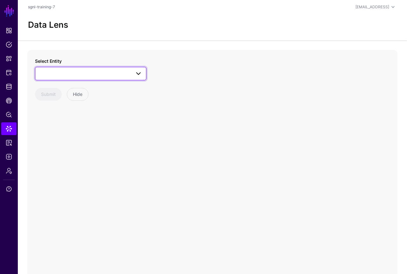
click at [102, 68] on link at bounding box center [90, 73] width 111 height 13
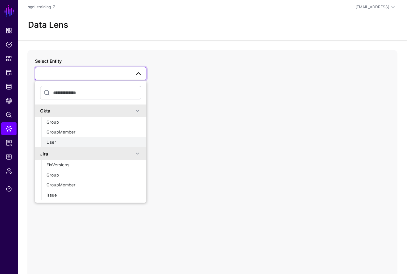
click at [89, 140] on div "User" at bounding box center [93, 142] width 95 height 6
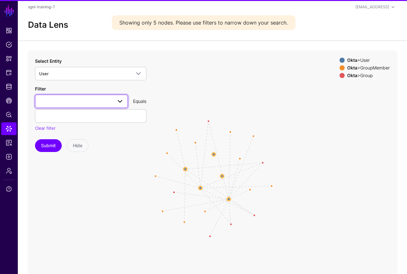
click at [74, 104] on span at bounding box center [81, 101] width 85 height 8
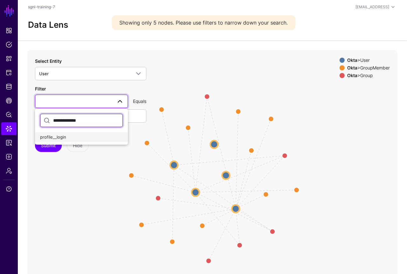
type input "**********"
click at [92, 137] on div "profile__login" at bounding box center [81, 137] width 83 height 6
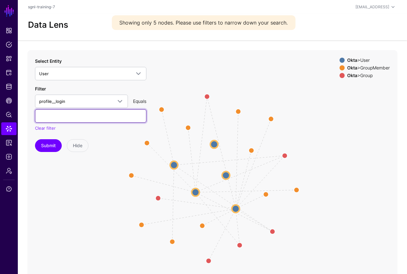
click at [86, 122] on input "text" at bounding box center [90, 115] width 111 height 13
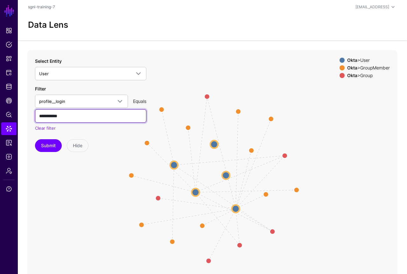
type input "**********"
click at [48, 145] on button "Submit" at bounding box center [48, 145] width 27 height 13
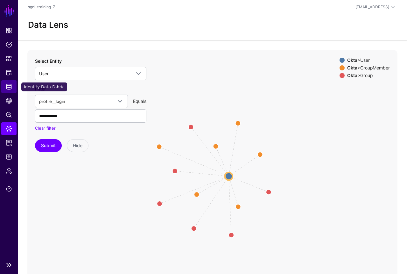
click at [11, 89] on span "Identity Data Fabric" at bounding box center [9, 86] width 6 height 6
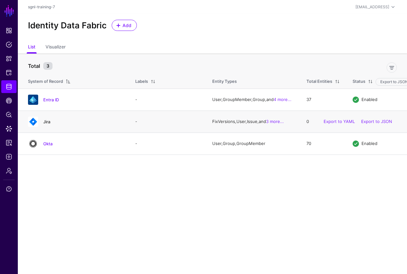
click at [49, 124] on link "Jira" at bounding box center [46, 121] width 7 height 5
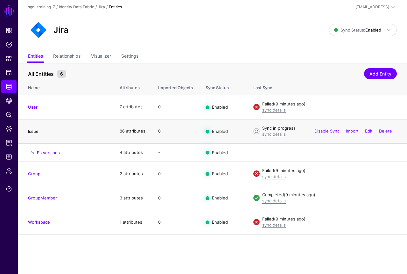
click at [34, 130] on link "Issue" at bounding box center [33, 131] width 11 height 5
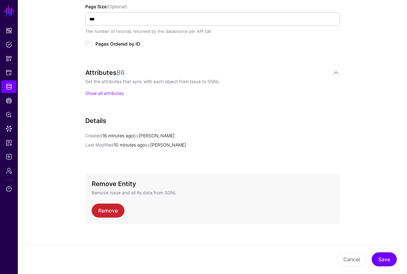
scroll to position [416, 0]
click at [111, 92] on link "Show all attributes" at bounding box center [104, 92] width 39 height 5
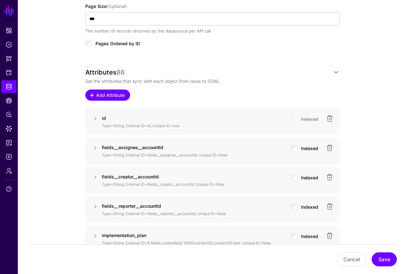
click at [113, 94] on span "Add Attribute" at bounding box center [110, 95] width 30 height 7
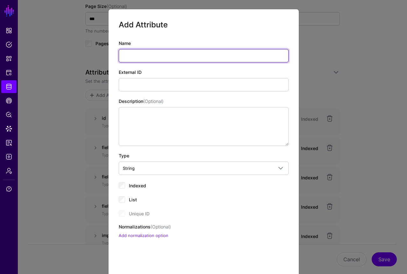
click at [153, 61] on input "Name" at bounding box center [204, 55] width 170 height 13
paste input "**********"
type input "**********"
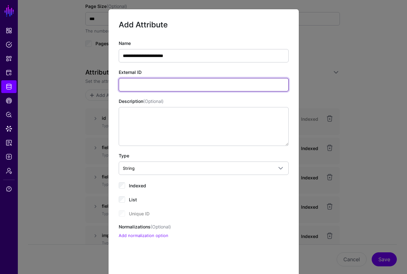
click at [147, 83] on input "External ID" at bounding box center [204, 84] width 170 height 13
paste input "**********"
type input "**********"
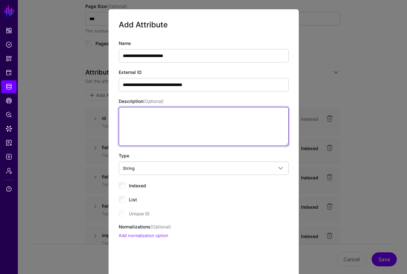
click at [174, 116] on textarea "Description (Optional)" at bounding box center [204, 126] width 170 height 39
type textarea "**********"
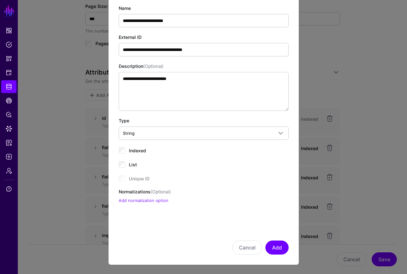
scroll to position [35, 0]
click at [144, 201] on link "Add normalization option" at bounding box center [144, 200] width 50 height 5
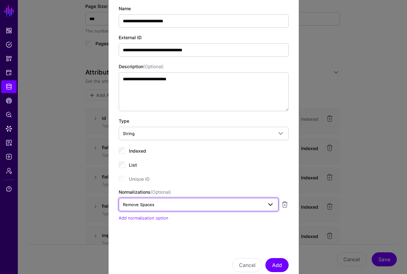
click at [144, 204] on span "Remove Spaces" at bounding box center [139, 204] width 32 height 5
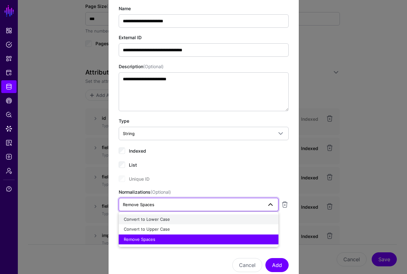
click at [151, 220] on span "Convert to Lower Case" at bounding box center [147, 219] width 46 height 5
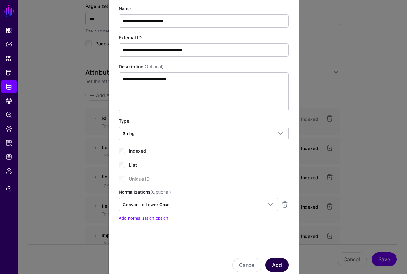
click at [278, 267] on button "Add" at bounding box center [277, 265] width 23 height 14
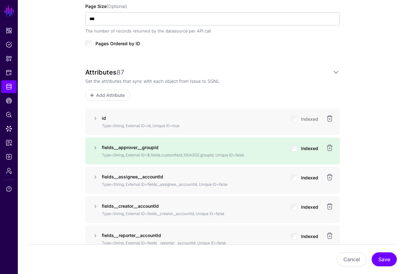
scroll to position [553, 0]
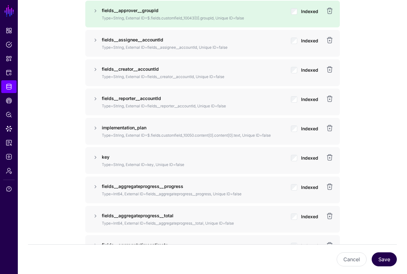
click at [391, 261] on button "Save" at bounding box center [384, 259] width 25 height 14
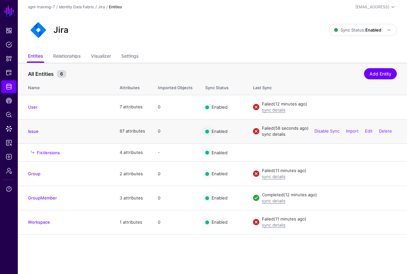
click at [269, 133] on link "sync details" at bounding box center [274, 134] width 24 height 5
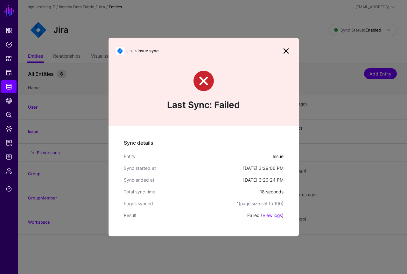
click at [286, 52] on link at bounding box center [286, 51] width 10 height 10
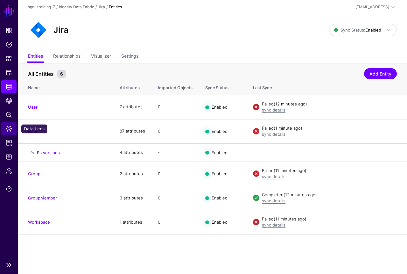
click at [8, 127] on span "Data Lens" at bounding box center [9, 128] width 6 height 6
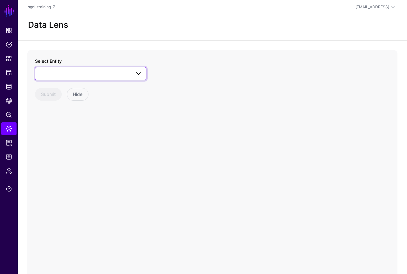
click at [123, 75] on span at bounding box center [90, 74] width 103 height 8
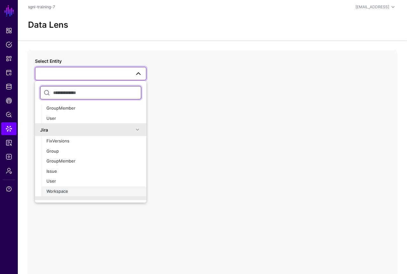
scroll to position [25, 0]
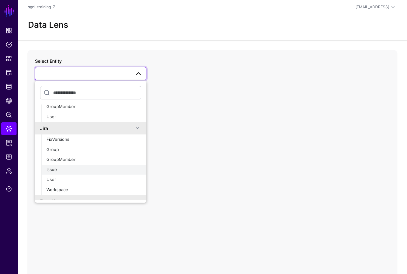
click at [77, 172] on button "Issue" at bounding box center [93, 170] width 105 height 10
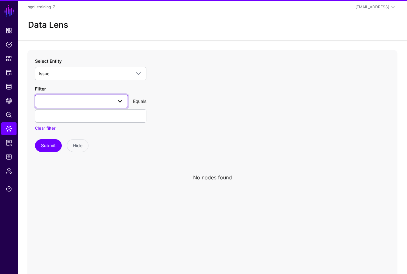
click at [72, 104] on span at bounding box center [81, 101] width 85 height 8
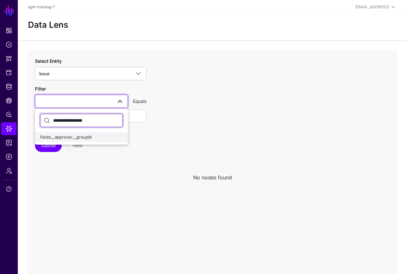
type input "**********"
click at [103, 138] on div "fields__approver__groupId" at bounding box center [81, 137] width 83 height 6
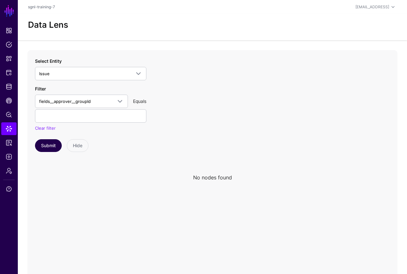
click at [59, 143] on button "Submit" at bounding box center [48, 145] width 27 height 13
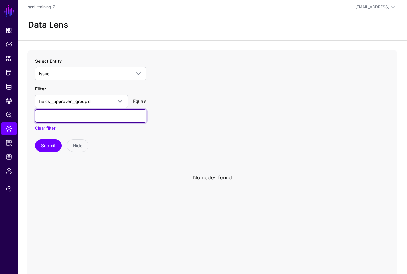
click at [95, 117] on input "text" at bounding box center [90, 115] width 111 height 13
paste input "**********"
type input "**********"
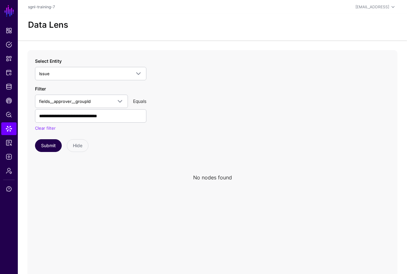
click at [53, 142] on button "Submit" at bounding box center [48, 145] width 27 height 13
click at [44, 148] on button "Submit" at bounding box center [48, 145] width 27 height 13
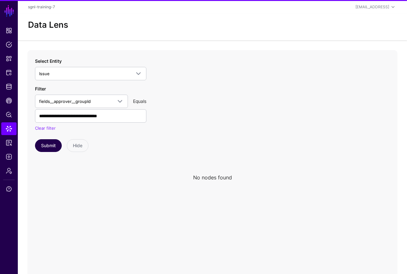
click at [44, 148] on button "Submit" at bounding box center [48, 145] width 27 height 13
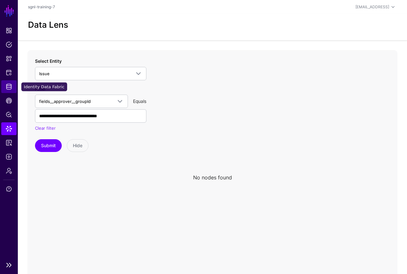
click at [9, 85] on span "Identity Data Fabric" at bounding box center [9, 86] width 6 height 6
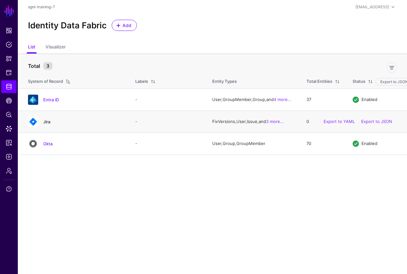
click at [48, 123] on link "Jira" at bounding box center [46, 121] width 7 height 5
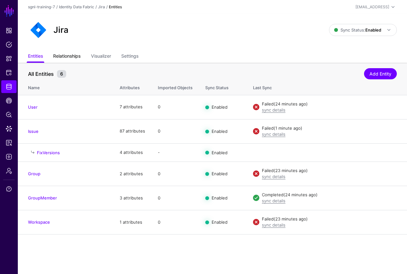
click at [72, 57] on link "Relationships" at bounding box center [66, 57] width 27 height 12
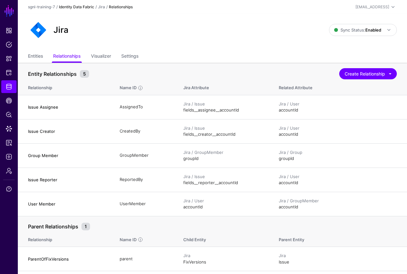
click at [89, 8] on link "Identity Data Fabric" at bounding box center [76, 6] width 35 height 5
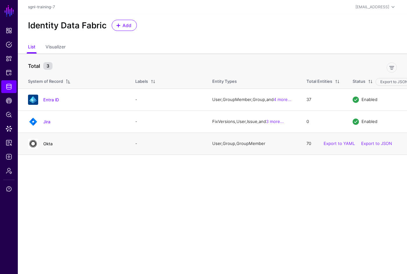
click at [50, 146] on link "Okta" at bounding box center [47, 143] width 9 height 5
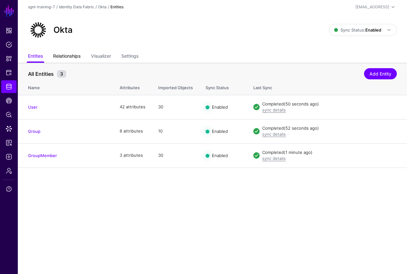
click at [73, 57] on link "Relationships" at bounding box center [66, 57] width 27 height 12
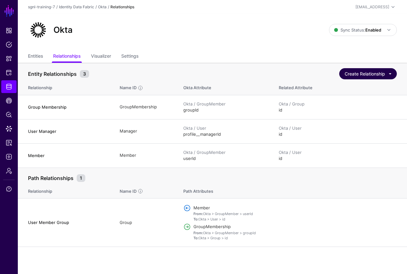
click at [355, 76] on button "Create Relationship" at bounding box center [368, 73] width 58 height 11
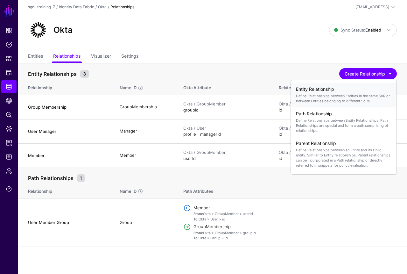
click at [339, 90] on h4 "Entity Relationship" at bounding box center [344, 89] width 96 height 5
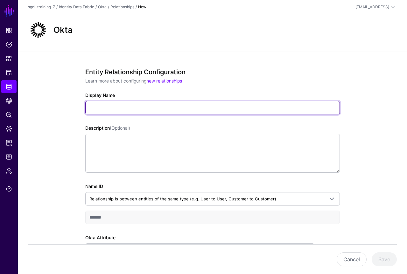
click at [133, 107] on input "Display Name" at bounding box center [212, 107] width 255 height 13
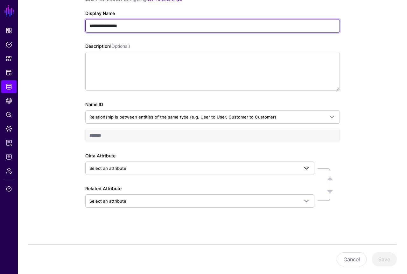
scroll to position [82, 0]
type input "**********"
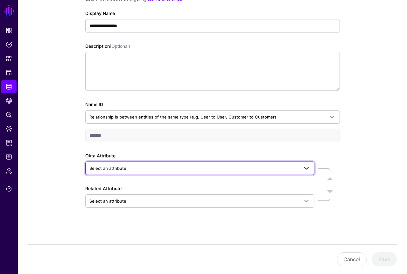
click at [142, 169] on span "Select an attribute" at bounding box center [194, 168] width 210 height 7
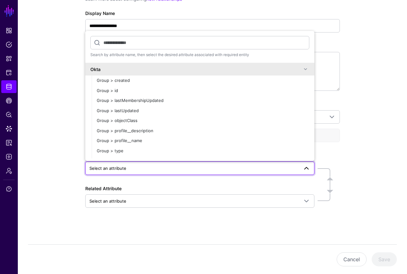
click at [32, 175] on div "**********" at bounding box center [212, 121] width 389 height 305
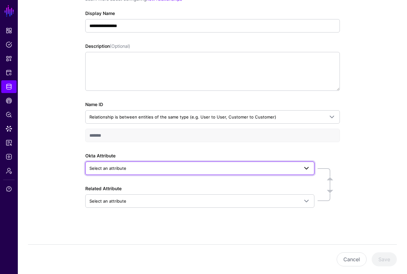
click at [127, 170] on span "Select an attribute" at bounding box center [194, 168] width 210 height 7
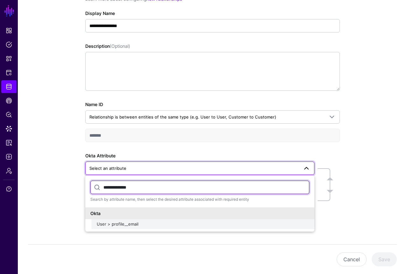
type input "**********"
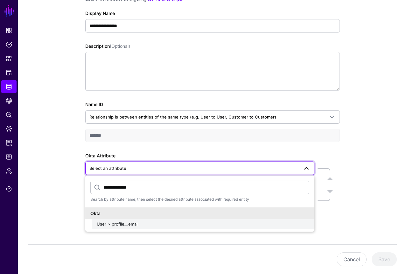
click at [131, 228] on button "User > profile__email" at bounding box center [203, 224] width 223 height 10
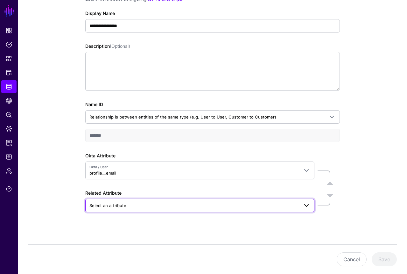
click at [93, 203] on span "Select an attribute" at bounding box center [107, 205] width 37 height 5
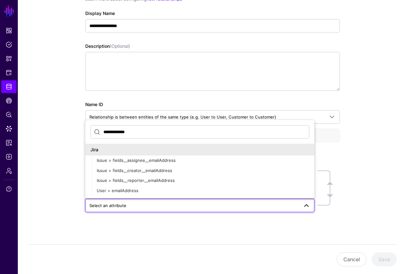
type input "**********"
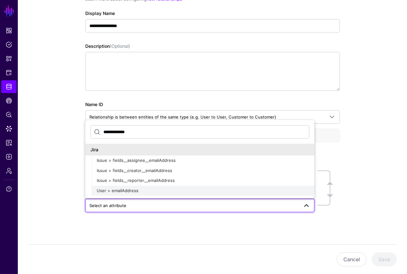
drag, startPoint x: 99, startPoint y: 166, endPoint x: 121, endPoint y: 190, distance: 32.7
click at [121, 190] on span "User > emailAddress" at bounding box center [118, 190] width 42 height 5
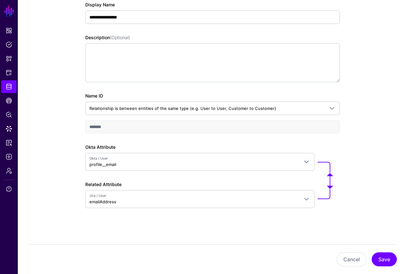
scroll to position [90, 0]
click at [390, 262] on button "Save" at bounding box center [384, 259] width 25 height 14
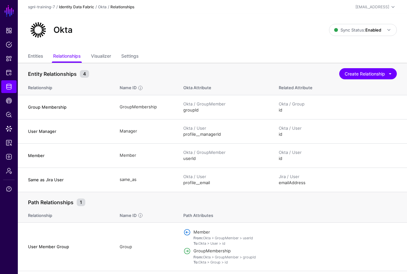
click at [88, 9] on link "Identity Data Fabric" at bounding box center [76, 6] width 35 height 5
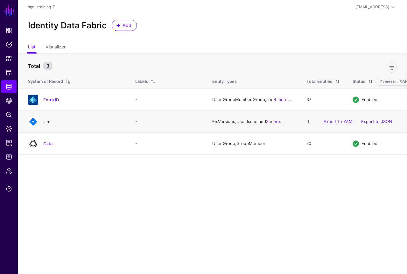
click at [49, 124] on link "Jira" at bounding box center [46, 121] width 7 height 5
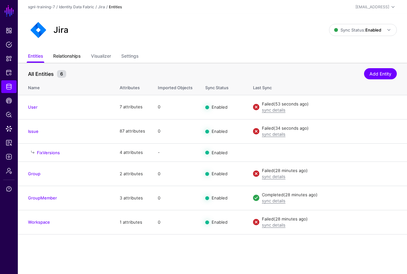
click at [69, 55] on link "Relationships" at bounding box center [66, 57] width 27 height 12
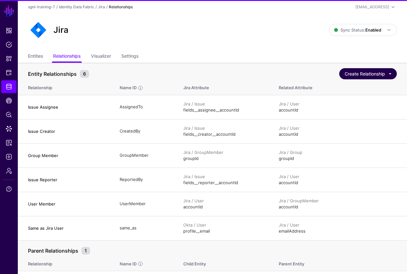
click at [376, 73] on button "Create Relationship" at bounding box center [368, 73] width 58 height 11
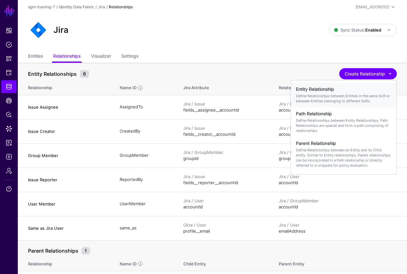
click at [360, 86] on div "Entity Relationship Define Relationships between Entities in the same SoR or be…" at bounding box center [344, 95] width 96 height 22
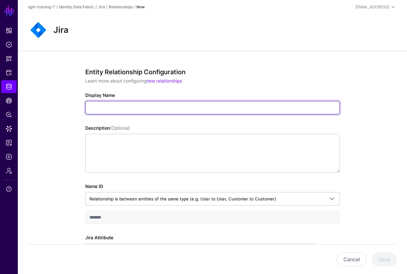
click at [150, 109] on input "Display Name" at bounding box center [212, 107] width 255 height 13
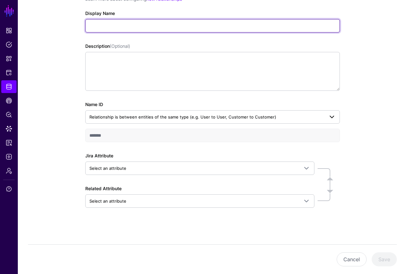
scroll to position [82, 0]
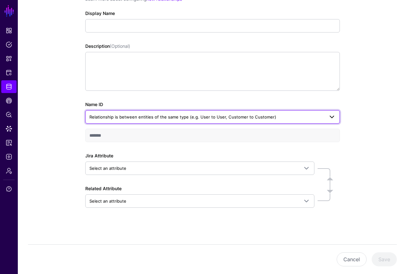
click at [153, 114] on span "Relationship is between entities of the same type (e.g. User to User, Customer …" at bounding box center [182, 116] width 187 height 5
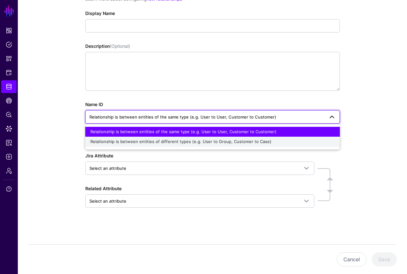
click at [144, 138] on button "Relationship is between entities of different types (e.g. User to Group, Custom…" at bounding box center [212, 142] width 255 height 10
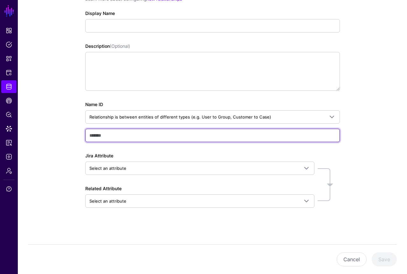
click at [126, 136] on input "text" at bounding box center [212, 135] width 255 height 13
type input "**********"
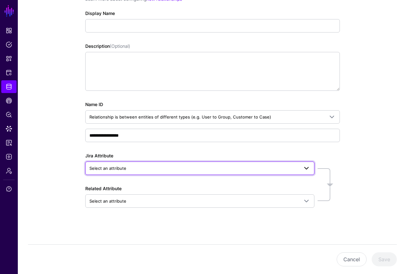
click at [138, 171] on span "Select an attribute" at bounding box center [194, 168] width 210 height 7
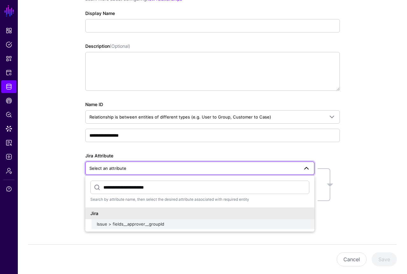
type input "**********"
click at [135, 225] on span "Issue > fields__approver__groupId" at bounding box center [131, 223] width 68 height 5
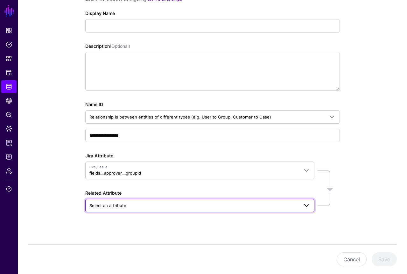
click at [123, 203] on span "Select an attribute" at bounding box center [107, 205] width 37 height 5
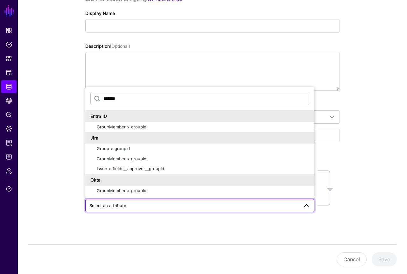
type input "*******"
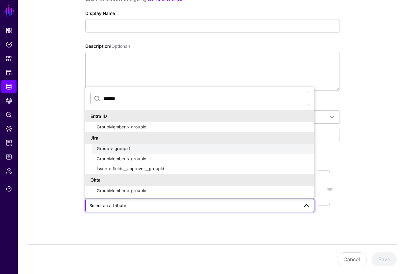
drag, startPoint x: 123, startPoint y: 203, endPoint x: 133, endPoint y: 148, distance: 55.4
click at [133, 148] on div "Group > groupId" at bounding box center [203, 149] width 213 height 6
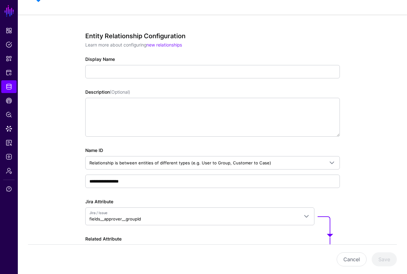
scroll to position [35, 0]
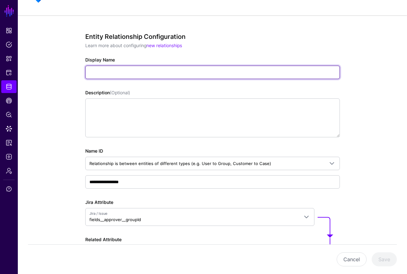
click at [107, 71] on input "Display Name" at bounding box center [212, 72] width 255 height 13
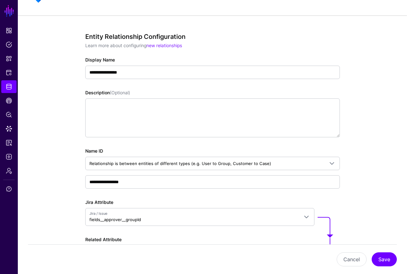
click at [61, 110] on div "**********" at bounding box center [212, 172] width 389 height 314
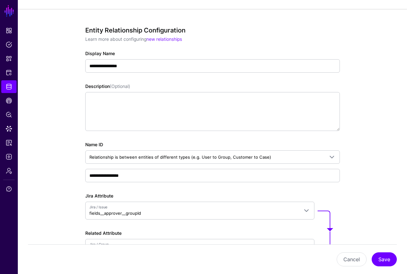
scroll to position [0, 0]
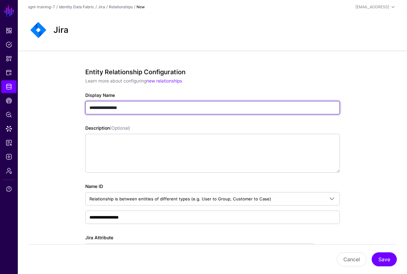
drag, startPoint x: 138, startPoint y: 111, endPoint x: 62, endPoint y: 108, distance: 75.5
click at [62, 108] on div "**********" at bounding box center [212, 208] width 389 height 314
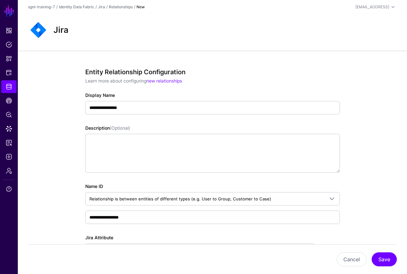
click at [62, 108] on div "**********" at bounding box center [212, 208] width 389 height 314
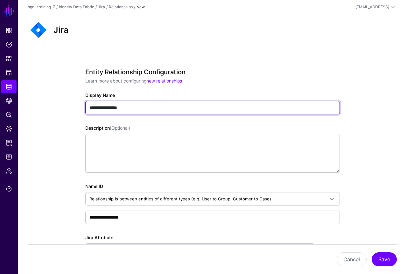
drag, startPoint x: 147, startPoint y: 109, endPoint x: 98, endPoint y: 106, distance: 49.4
click at [98, 106] on input "**********" at bounding box center [212, 107] width 255 height 13
type input "**********"
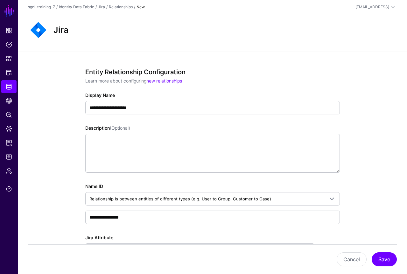
click at [35, 120] on div "**********" at bounding box center [212, 208] width 389 height 314
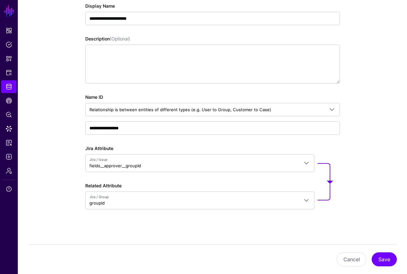
scroll to position [89, 0]
click at [396, 257] on button "Save" at bounding box center [384, 259] width 25 height 14
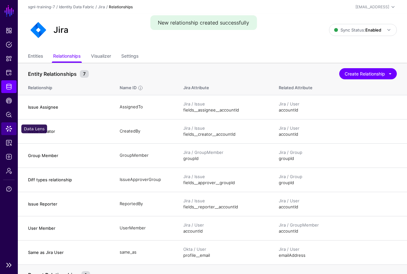
click at [7, 125] on link "Data Lens" at bounding box center [8, 128] width 15 height 13
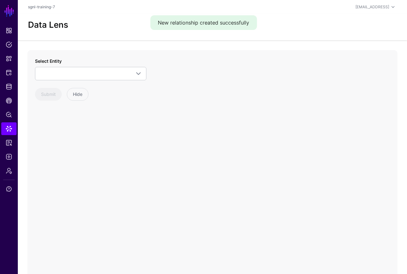
click at [169, 130] on div "Select Entity Okta Group GroupMember User Jira FixVersions Group GroupMember Is…" at bounding box center [212, 177] width 370 height 255
drag, startPoint x: 169, startPoint y: 130, endPoint x: 149, endPoint y: 105, distance: 31.5
click at [168, 129] on div "Select Entity Okta Group GroupMember User Jira FixVersions Group GroupMember Is…" at bounding box center [212, 177] width 370 height 255
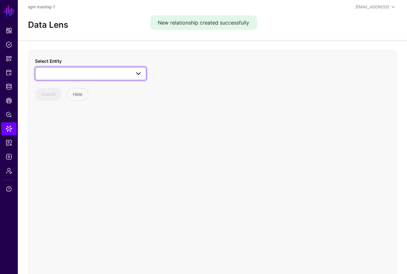
click at [127, 75] on span at bounding box center [90, 74] width 103 height 8
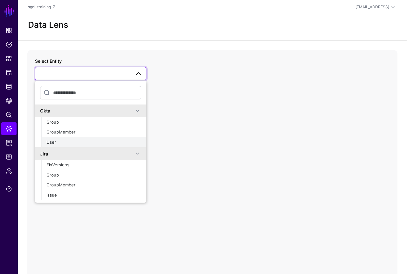
click at [69, 139] on button "User" at bounding box center [93, 142] width 105 height 10
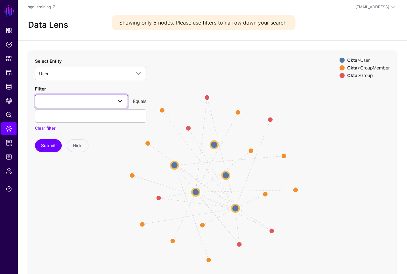
click at [99, 95] on link at bounding box center [81, 101] width 93 height 13
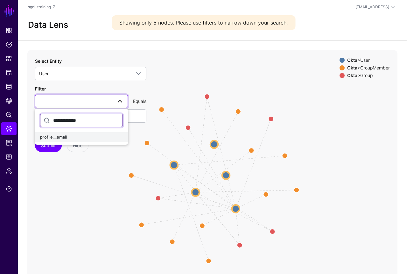
type input "**********"
click at [92, 136] on div "profile__email" at bounding box center [81, 137] width 83 height 6
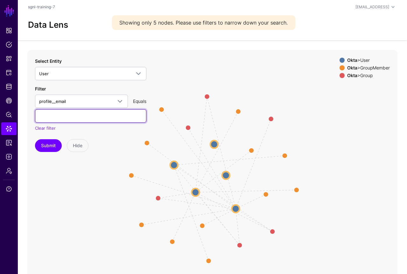
click at [78, 118] on input "text" at bounding box center [90, 115] width 111 height 13
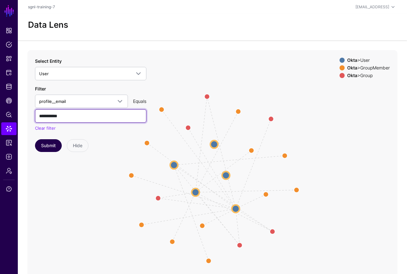
type input "**********"
click at [38, 147] on button "Submit" at bounding box center [48, 145] width 27 height 13
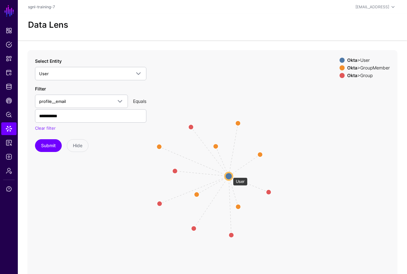
click at [230, 174] on circle at bounding box center [229, 176] width 8 height 8
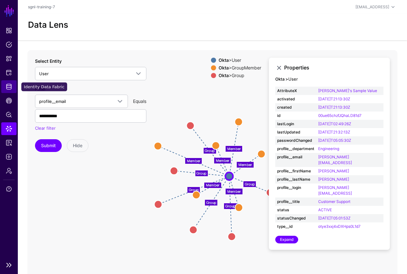
click at [7, 84] on span "Identity Data Fabric" at bounding box center [9, 86] width 6 height 6
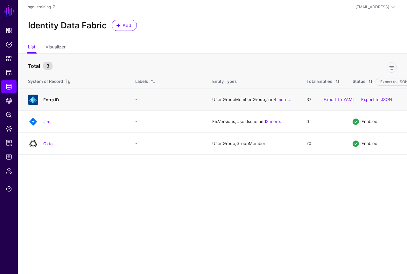
click at [53, 100] on link "Entra ID" at bounding box center [51, 99] width 16 height 5
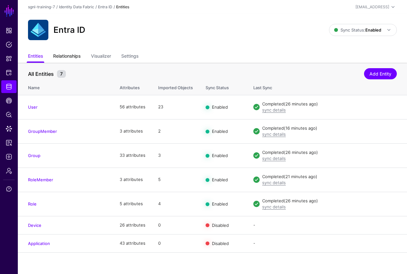
click at [59, 58] on link "Relationships" at bounding box center [66, 57] width 27 height 12
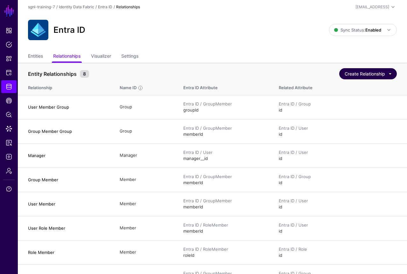
click at [345, 76] on button "Create Relationship" at bounding box center [368, 73] width 58 height 11
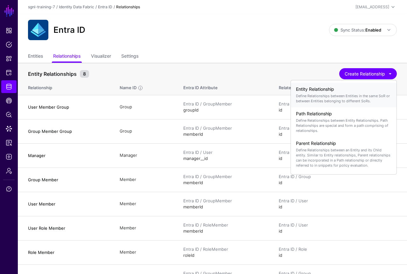
click at [332, 91] on h4 "Entity Relationship" at bounding box center [344, 89] width 96 height 5
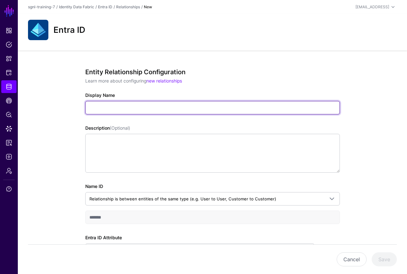
click at [113, 109] on input "Display Name" at bounding box center [212, 107] width 255 height 13
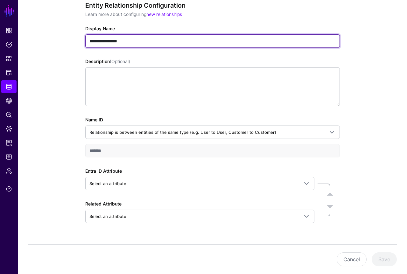
scroll to position [78, 0]
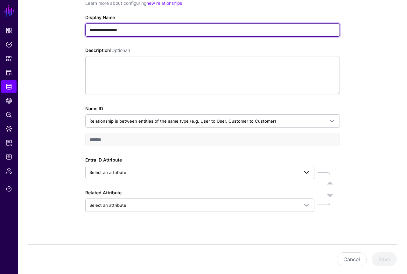
type input "**********"
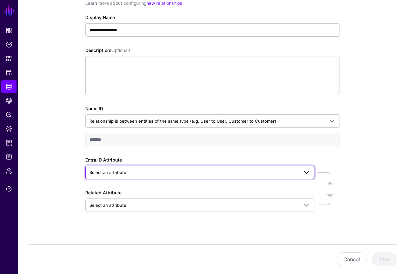
click at [117, 171] on span "Select an attribute" at bounding box center [107, 172] width 37 height 5
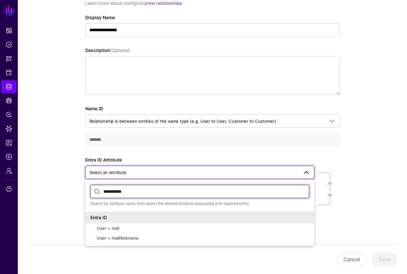
scroll to position [0, 0]
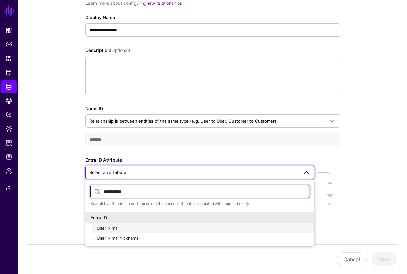
type input "**********"
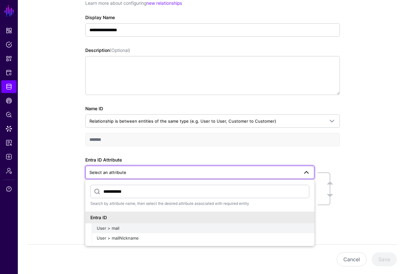
click at [113, 227] on span "User > mail" at bounding box center [108, 227] width 23 height 5
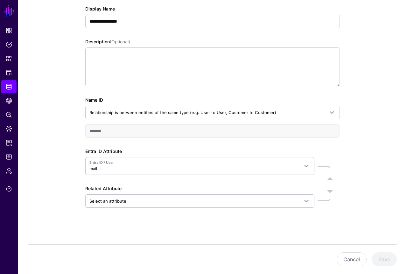
scroll to position [86, 0]
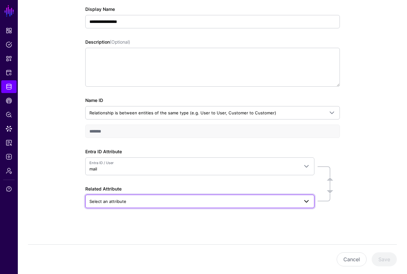
click at [126, 204] on span "Select an attribute" at bounding box center [194, 201] width 210 height 7
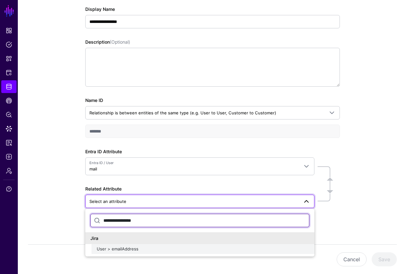
type input "**********"
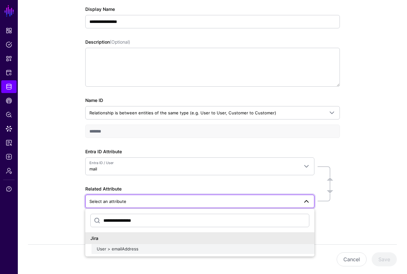
click at [125, 253] on button "User > emailAddress" at bounding box center [203, 249] width 223 height 10
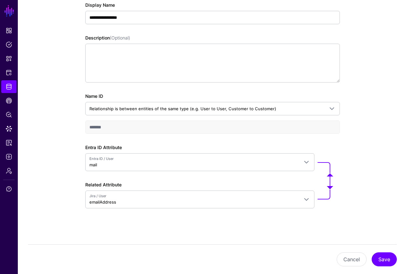
scroll to position [90, 0]
click at [386, 254] on button "Save" at bounding box center [384, 259] width 25 height 14
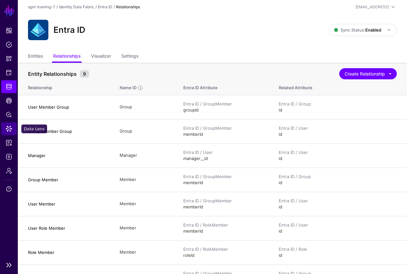
click at [8, 129] on span "Data Lens" at bounding box center [9, 128] width 6 height 6
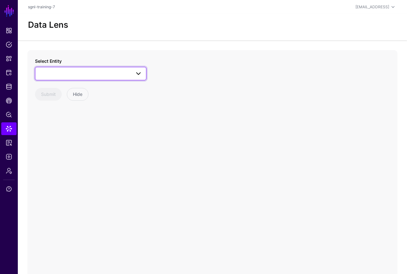
click at [101, 70] on span at bounding box center [90, 74] width 103 height 8
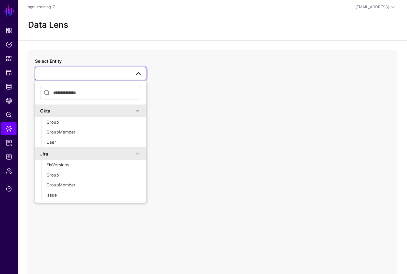
click at [80, 70] on span at bounding box center [90, 74] width 103 height 8
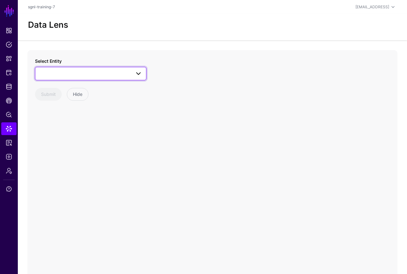
click at [80, 70] on span at bounding box center [90, 74] width 103 height 8
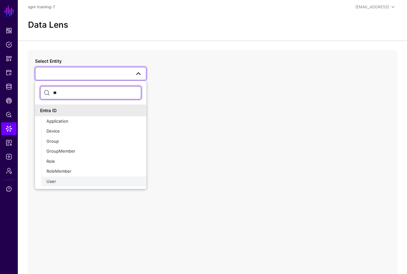
type input "**"
click at [63, 184] on button "User" at bounding box center [93, 181] width 105 height 10
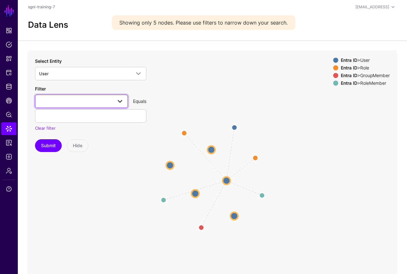
click at [59, 100] on span at bounding box center [81, 101] width 85 height 8
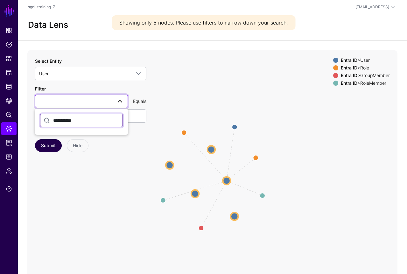
type input "**********"
click at [50, 143] on button "Submit" at bounding box center [48, 145] width 27 height 13
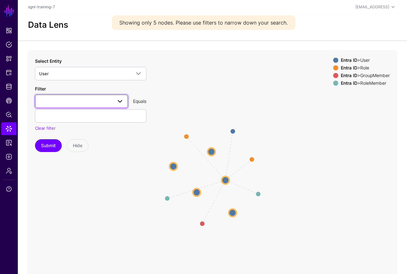
click at [78, 101] on span at bounding box center [81, 101] width 85 height 8
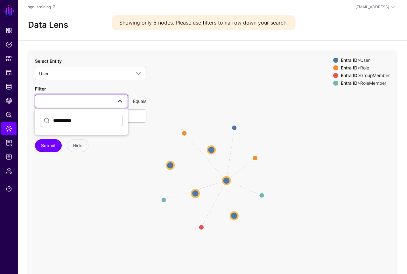
click at [80, 103] on span at bounding box center [81, 101] width 85 height 8
click at [90, 104] on span at bounding box center [81, 101] width 85 height 8
click at [93, 103] on span at bounding box center [81, 101] width 85 height 8
type input "*"
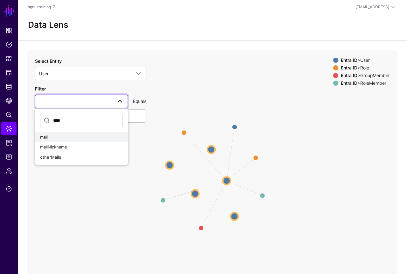
type input "****"
click at [81, 136] on div "mail" at bounding box center [81, 137] width 83 height 6
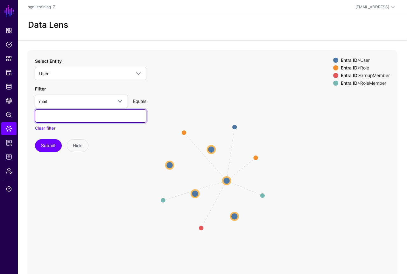
click at [72, 120] on input "text" at bounding box center [90, 115] width 111 height 13
type input "**********"
click at [48, 145] on button "Submit" at bounding box center [48, 145] width 27 height 13
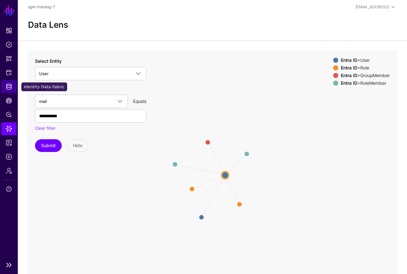
click at [9, 85] on span "Identity Data Fabric" at bounding box center [9, 86] width 6 height 6
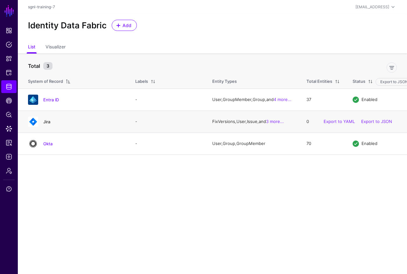
click at [48, 123] on link "Jira" at bounding box center [46, 121] width 7 height 5
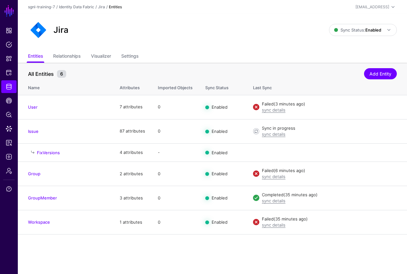
click at [79, 50] on div "Jira Sync Status: Enabled Enabled Syncing active for all configured entities th…" at bounding box center [212, 32] width 389 height 37
click at [78, 53] on link "Relationships" at bounding box center [66, 57] width 27 height 12
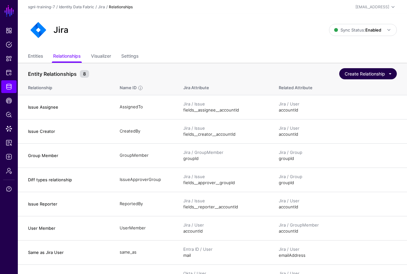
click at [374, 76] on button "Create Relationship" at bounding box center [368, 73] width 58 height 11
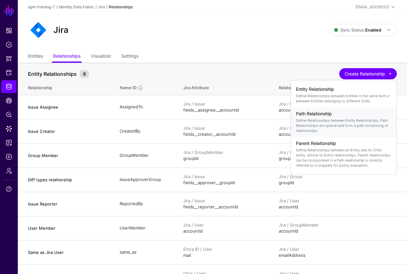
click at [345, 117] on div "Path Relationship Define Relationships between Entity Relationships. Path Relat…" at bounding box center [344, 122] width 96 height 27
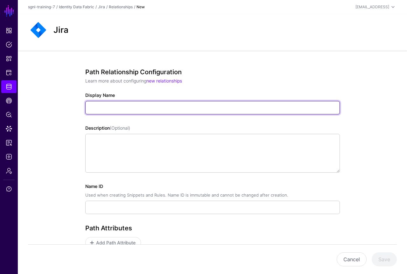
click at [146, 108] on input "Display Name" at bounding box center [212, 107] width 255 height 13
type input "**********"
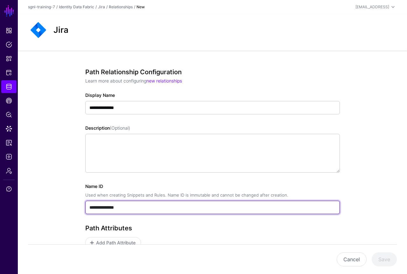
click at [116, 204] on input "**********" at bounding box center [212, 207] width 255 height 13
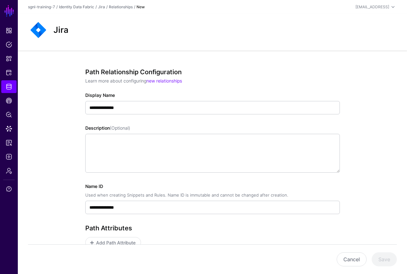
click at [158, 200] on div "**********" at bounding box center [212, 199] width 255 height 32
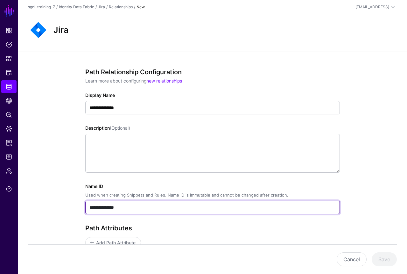
drag, startPoint x: 150, startPoint y: 203, endPoint x: 109, endPoint y: 203, distance: 41.4
click at [109, 203] on input "**********" at bounding box center [212, 207] width 255 height 13
drag, startPoint x: 137, startPoint y: 207, endPoint x: 77, endPoint y: 206, distance: 59.6
click at [77, 206] on div "**********" at bounding box center [212, 214] width 289 height 326
type input "**********"
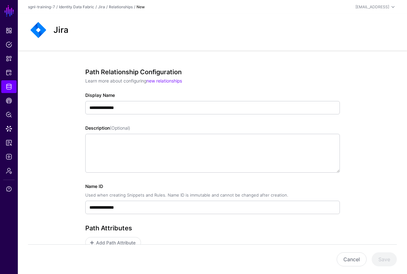
click at [50, 164] on div "**********" at bounding box center [212, 214] width 389 height 326
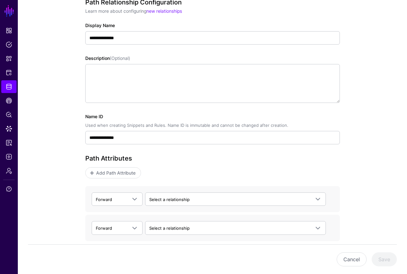
scroll to position [72, 0]
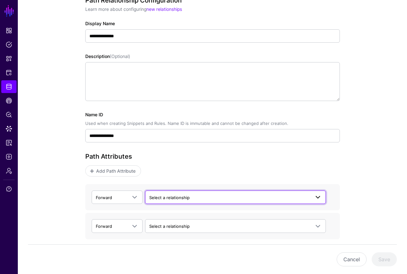
click at [189, 197] on span "Select a relationship" at bounding box center [229, 197] width 161 height 7
click at [202, 207] on div "**********" at bounding box center [235, 217] width 181 height 21
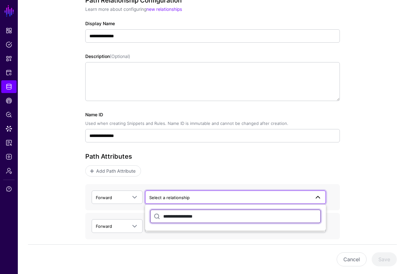
drag, startPoint x: 207, startPoint y: 215, endPoint x: 145, endPoint y: 209, distance: 62.8
click at [145, 209] on div "**********" at bounding box center [212, 197] width 255 height 26
type input "*"
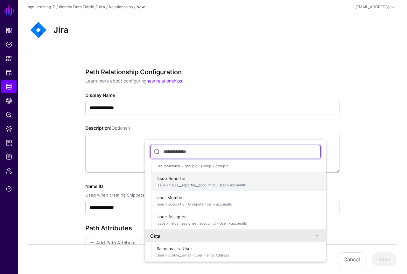
scroll to position [270, 0]
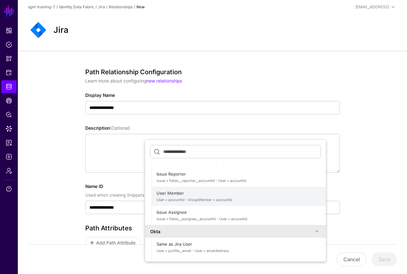
click at [192, 197] on span "User > accountId - GroupMember > accountId" at bounding box center [239, 199] width 164 height 5
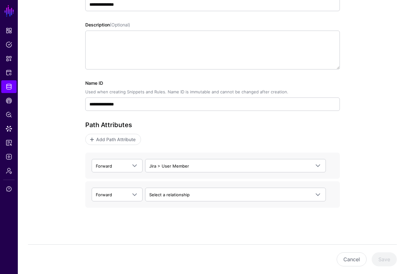
scroll to position [103, 0]
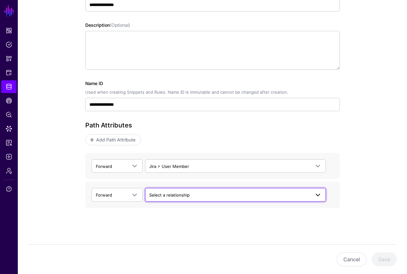
click at [166, 196] on span "Select a relationship" at bounding box center [169, 194] width 40 height 5
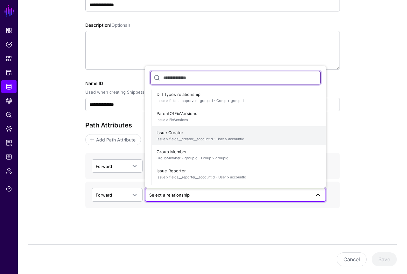
scroll to position [202, 0]
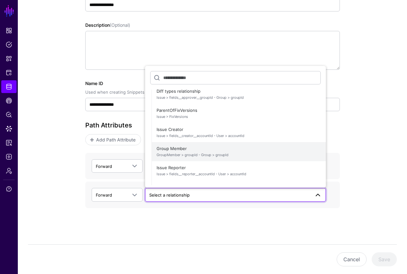
click at [174, 152] on span "GroupMember > groupId - Group > groupId" at bounding box center [239, 154] width 164 height 5
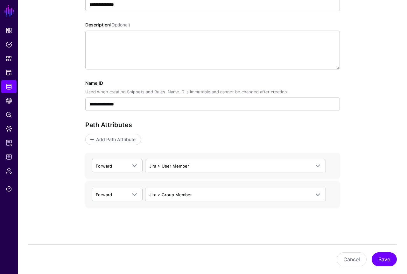
scroll to position [103, 0]
click at [382, 259] on button "Save" at bounding box center [384, 259] width 25 height 14
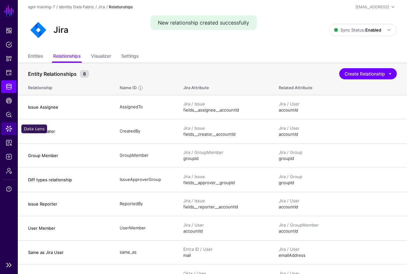
click at [9, 129] on span "Data Lens" at bounding box center [9, 128] width 6 height 6
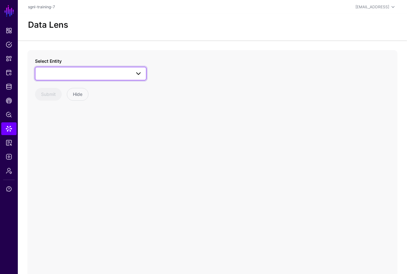
click at [141, 70] on span at bounding box center [139, 74] width 8 height 8
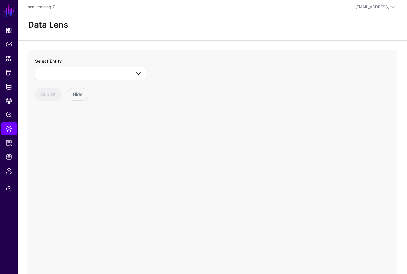
click at [141, 70] on span at bounding box center [139, 74] width 8 height 8
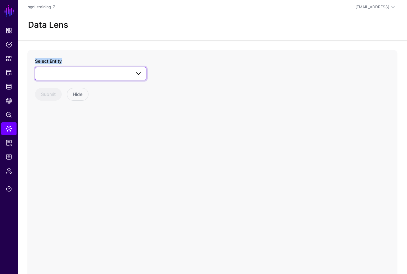
click at [141, 70] on span at bounding box center [139, 74] width 8 height 8
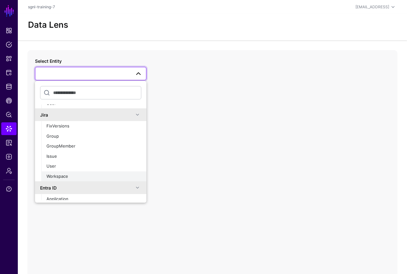
scroll to position [39, 0]
click at [83, 166] on div "User" at bounding box center [93, 166] width 95 height 6
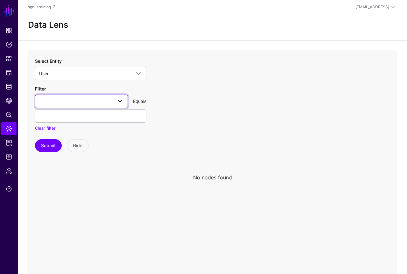
click at [51, 97] on link at bounding box center [81, 101] width 93 height 13
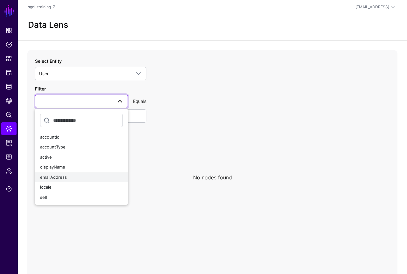
click at [50, 175] on span "emailAddress" at bounding box center [53, 177] width 27 height 5
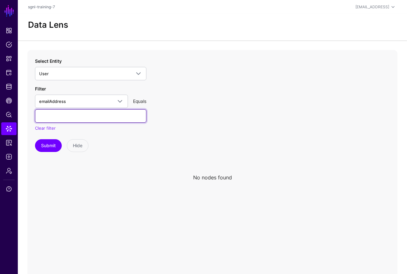
click at [71, 113] on input "text" at bounding box center [90, 115] width 111 height 13
type input "**********"
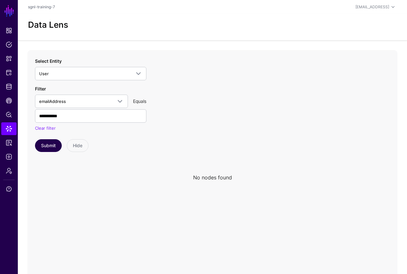
click at [52, 142] on button "Submit" at bounding box center [48, 145] width 27 height 13
click at [45, 147] on button "Submit" at bounding box center [48, 145] width 27 height 13
click at [96, 100] on span "emailAddress" at bounding box center [75, 101] width 73 height 7
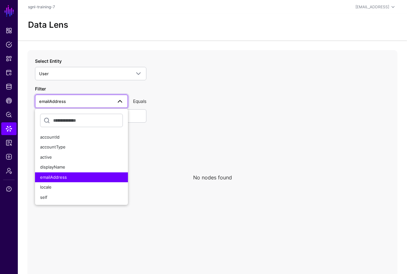
click at [175, 88] on icon at bounding box center [212, 177] width 370 height 255
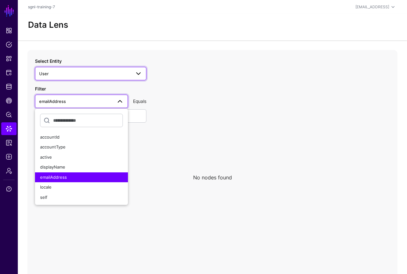
click at [124, 75] on span "User" at bounding box center [85, 73] width 92 height 7
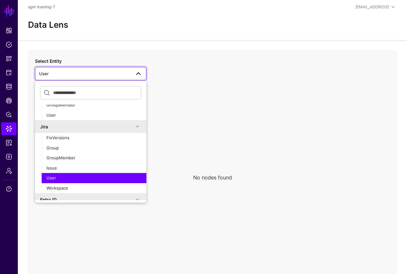
scroll to position [32, 0]
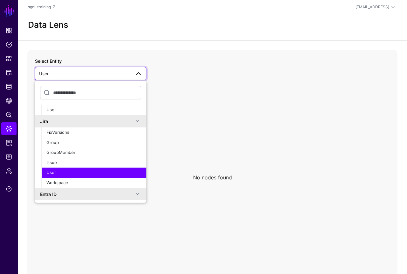
click at [78, 170] on div "User" at bounding box center [93, 172] width 95 height 6
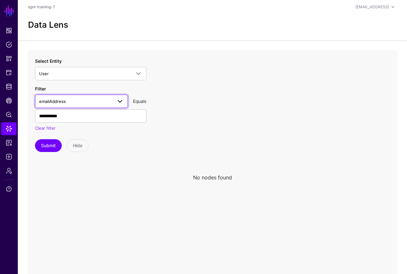
click at [98, 103] on span "emailAddress" at bounding box center [75, 101] width 73 height 7
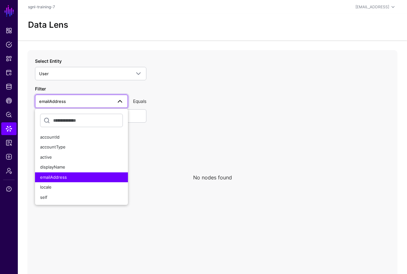
click at [124, 89] on div "**********" at bounding box center [90, 108] width 111 height 46
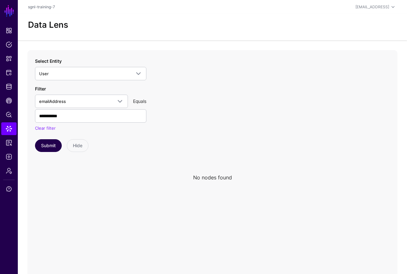
click at [44, 148] on button "Submit" at bounding box center [48, 145] width 27 height 13
click at [46, 146] on button "Submit" at bounding box center [48, 145] width 27 height 13
